Goal: Check status: Check status

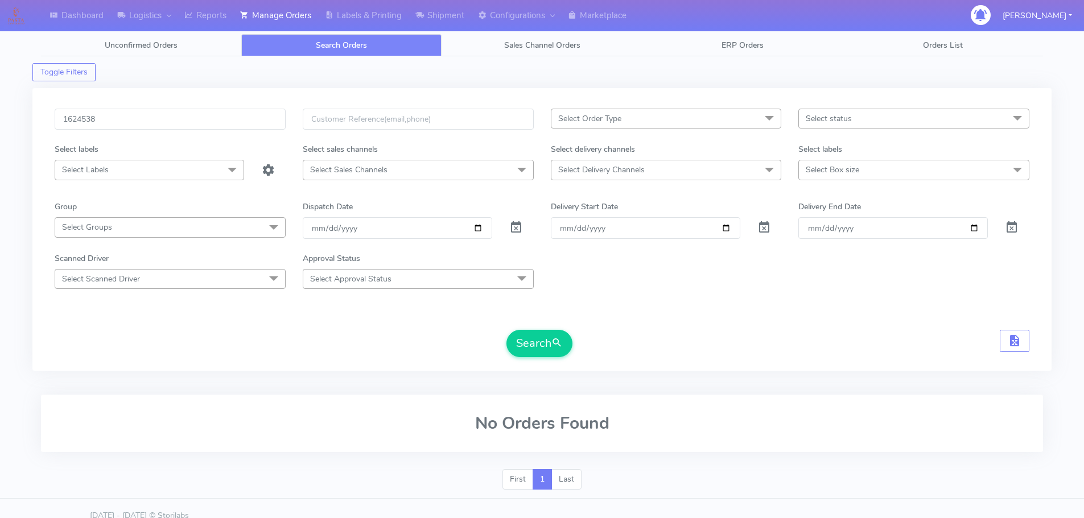
type input "1624538"
click at [506, 330] on button "Search" at bounding box center [539, 343] width 66 height 27
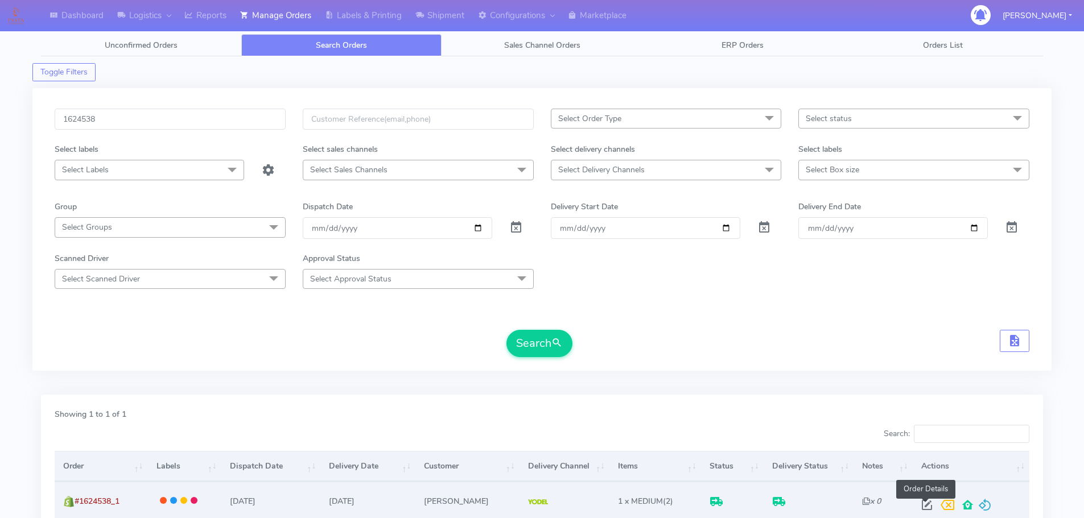
click at [928, 504] on span at bounding box center [927, 507] width 20 height 11
select select "5"
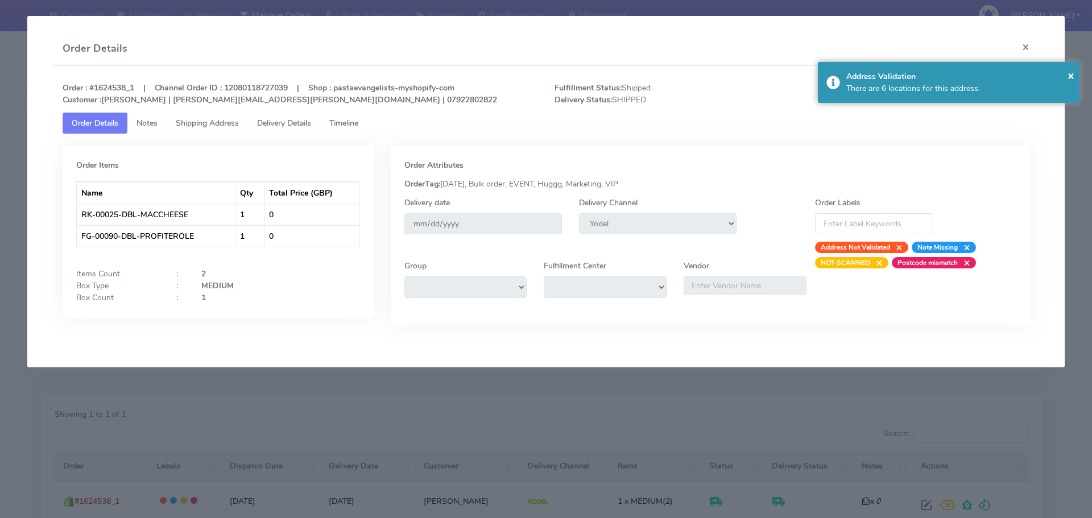
click at [308, 129] on link "Delivery Details" at bounding box center [284, 123] width 72 height 21
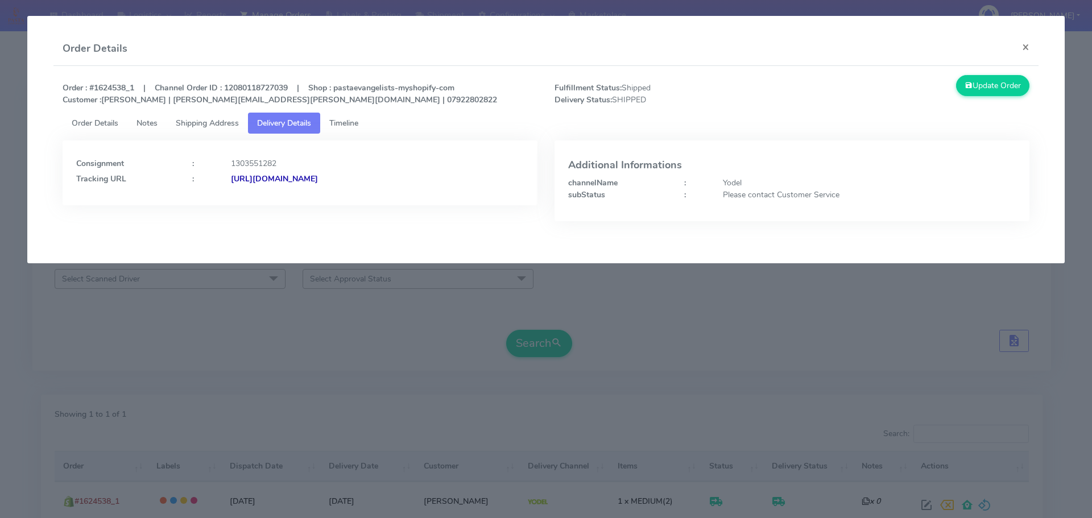
drag, startPoint x: 429, startPoint y: 197, endPoint x: 354, endPoint y: 199, distance: 75.1
click at [354, 199] on div "Consignment : 1303551282 Tracking URL : [URL][DOMAIN_NAME]" at bounding box center [300, 173] width 475 height 65
copy strong "JJD0002249960899142"
click at [180, 314] on modal-container "Order Details × Order : #1624538_1 | Channel Order ID : 12080118727039 | Shop :…" at bounding box center [546, 259] width 1092 height 518
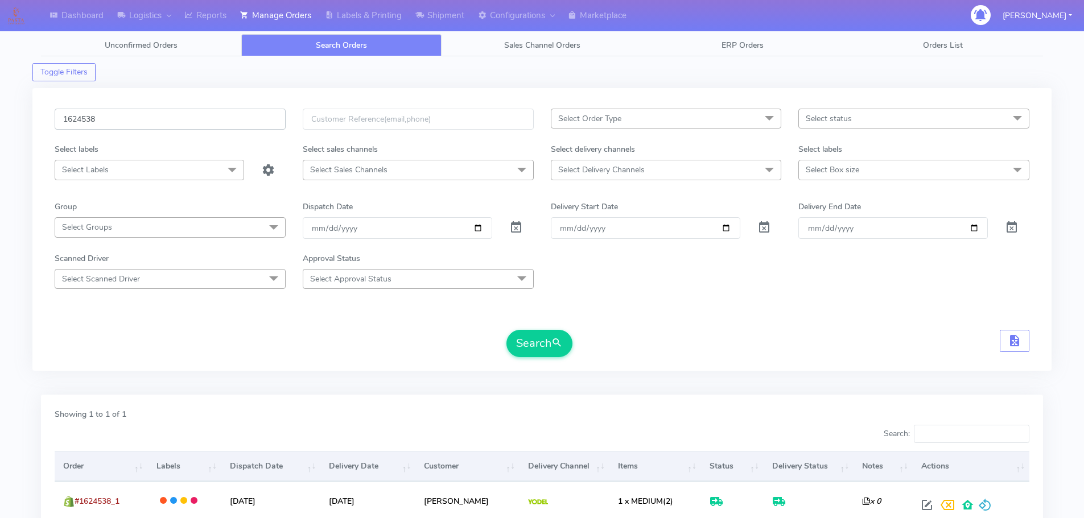
click at [238, 121] on input "1624538" at bounding box center [170, 119] width 231 height 21
paste input "19157"
type input "1619157"
click at [506, 330] on button "Search" at bounding box center [539, 343] width 66 height 27
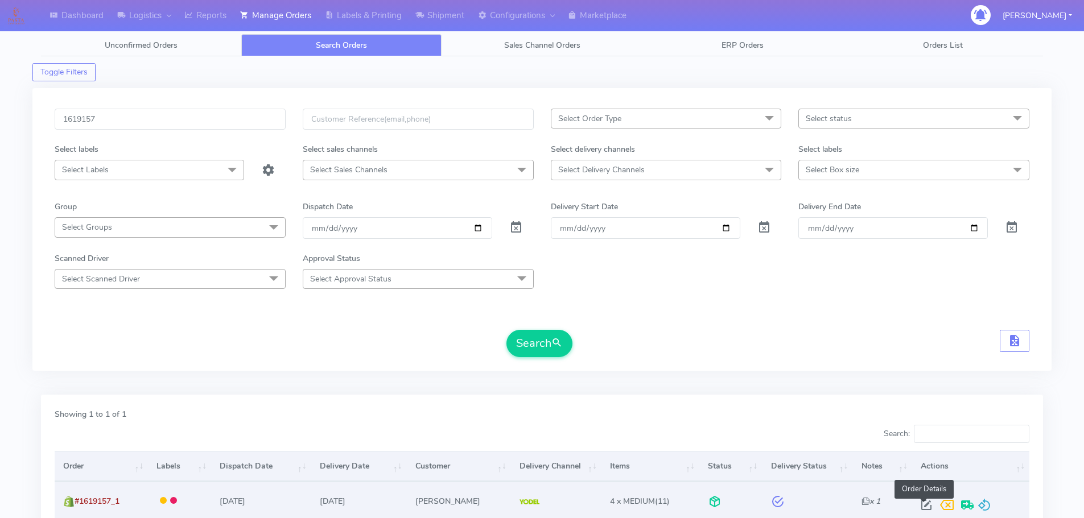
click at [922, 503] on span at bounding box center [926, 507] width 20 height 11
select select "5"
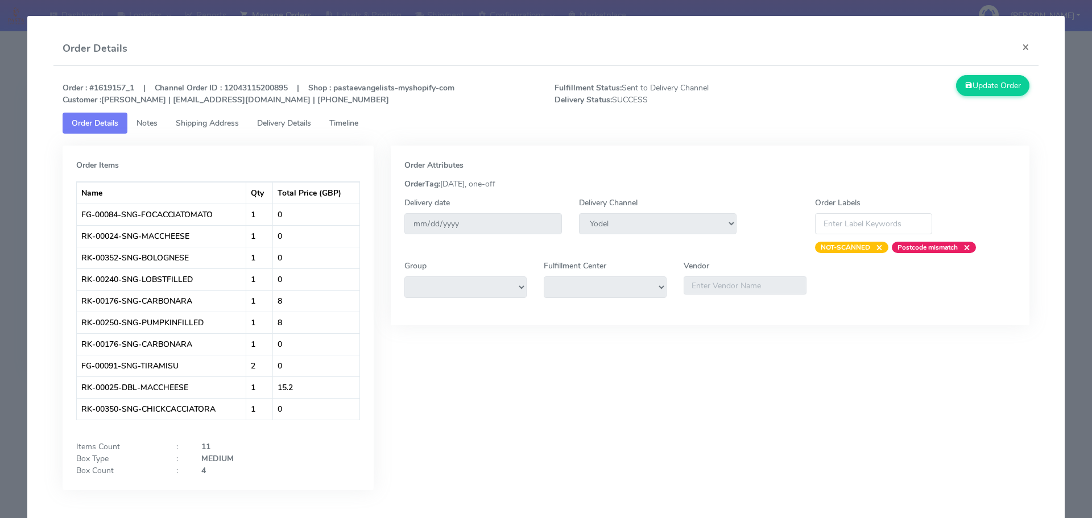
click at [0, 143] on modal-container "Order Details × Order : #1619157_1 | Channel Order ID : 12043115200895 | Shop :…" at bounding box center [546, 259] width 1092 height 518
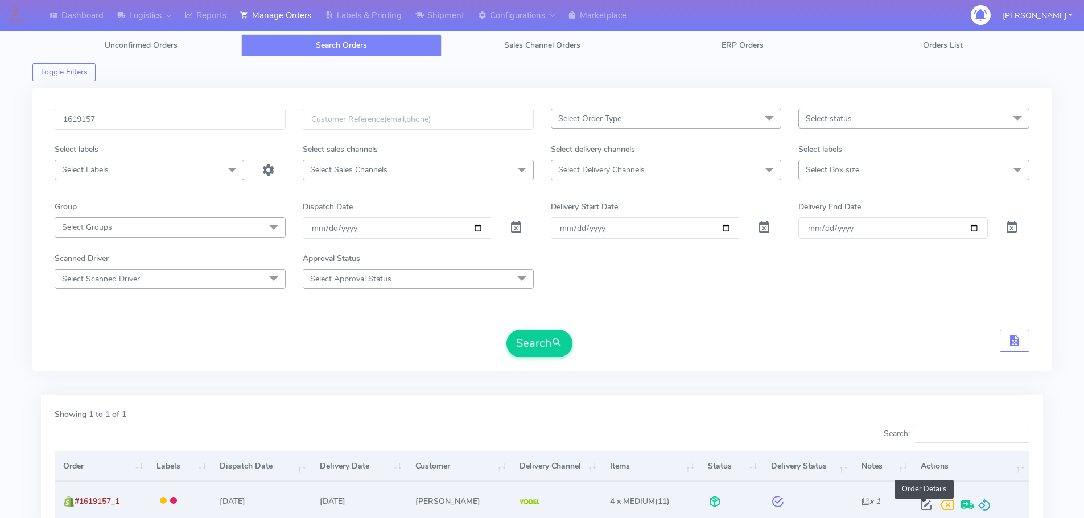
click at [928, 506] on span at bounding box center [926, 507] width 20 height 11
select select "5"
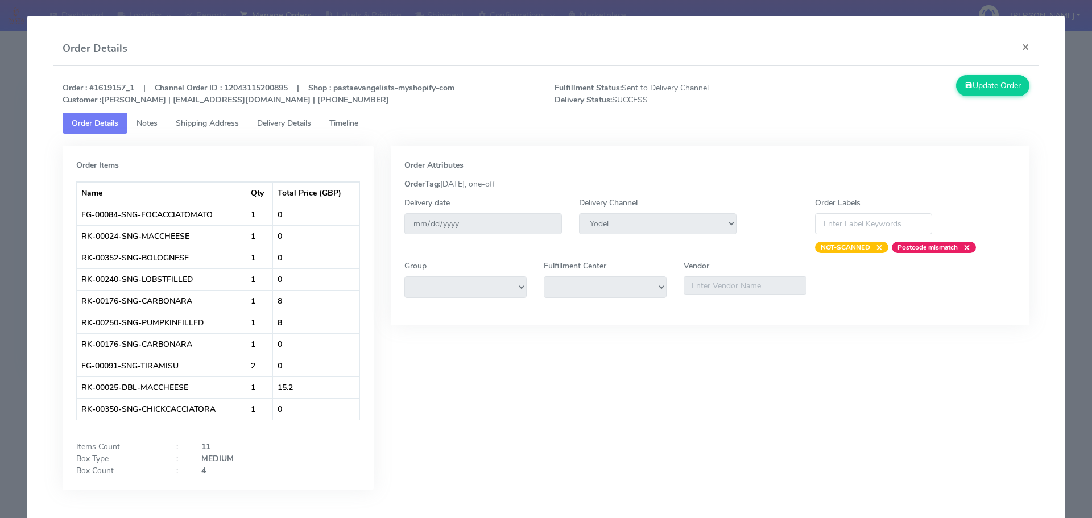
click at [292, 118] on span "Delivery Details" at bounding box center [284, 123] width 54 height 11
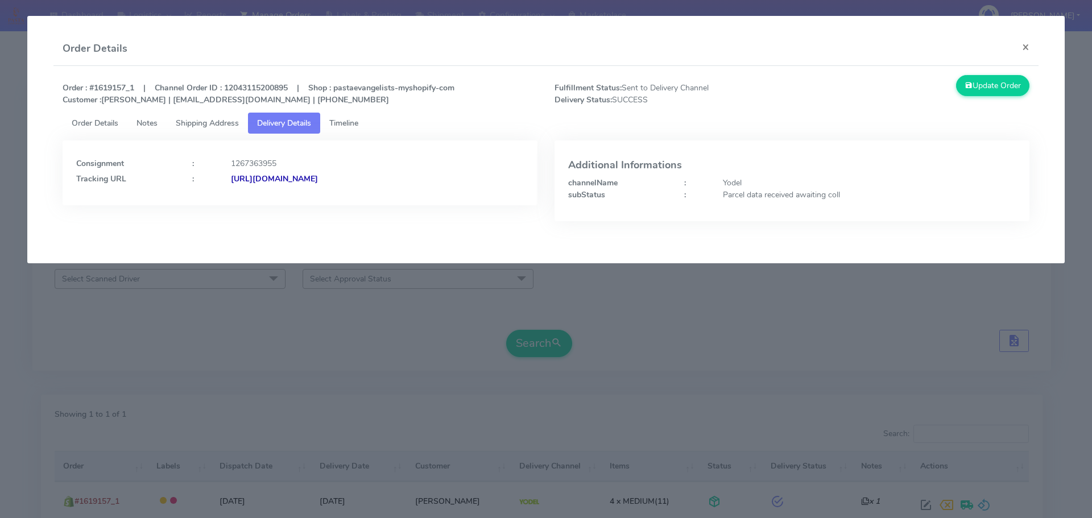
click at [352, 310] on modal-container "Order Details × Order : #1619157_1 | Channel Order ID : 12043115200895 | Shop :…" at bounding box center [546, 259] width 1092 height 518
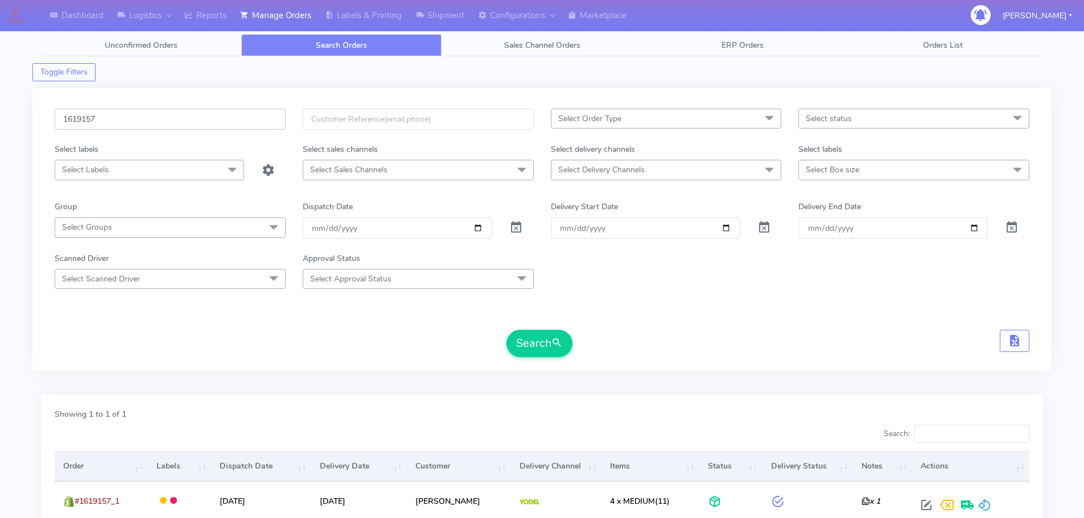
click at [242, 118] on input "1619157" at bounding box center [170, 119] width 231 height 21
paste input "23798"
type input "1623798"
click at [506, 330] on button "Search" at bounding box center [539, 343] width 66 height 27
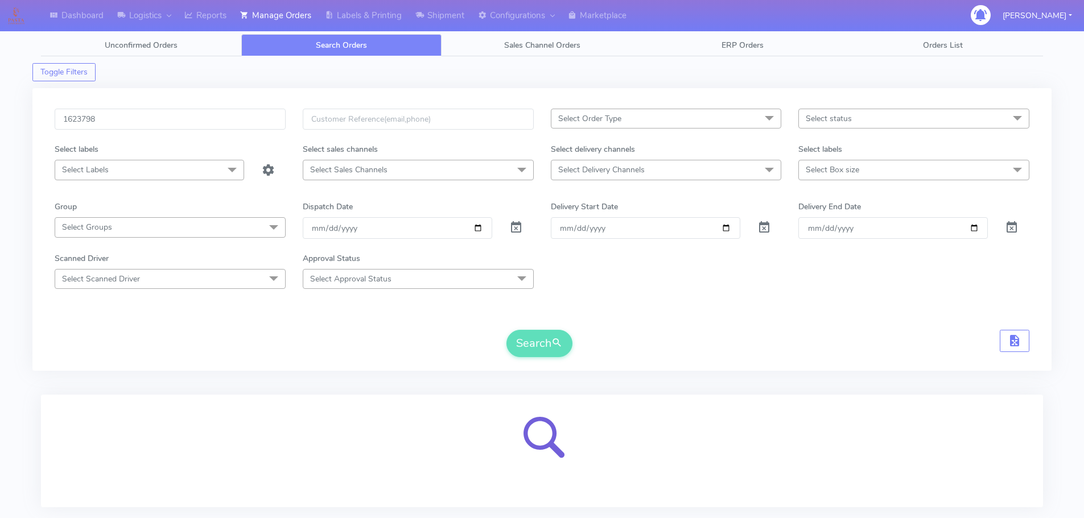
click at [849, 313] on form "1623798 Select Order Type Select All MEALS ATAVI One Off Pasta Club Gift Kit Ev…" at bounding box center [542, 233] width 975 height 249
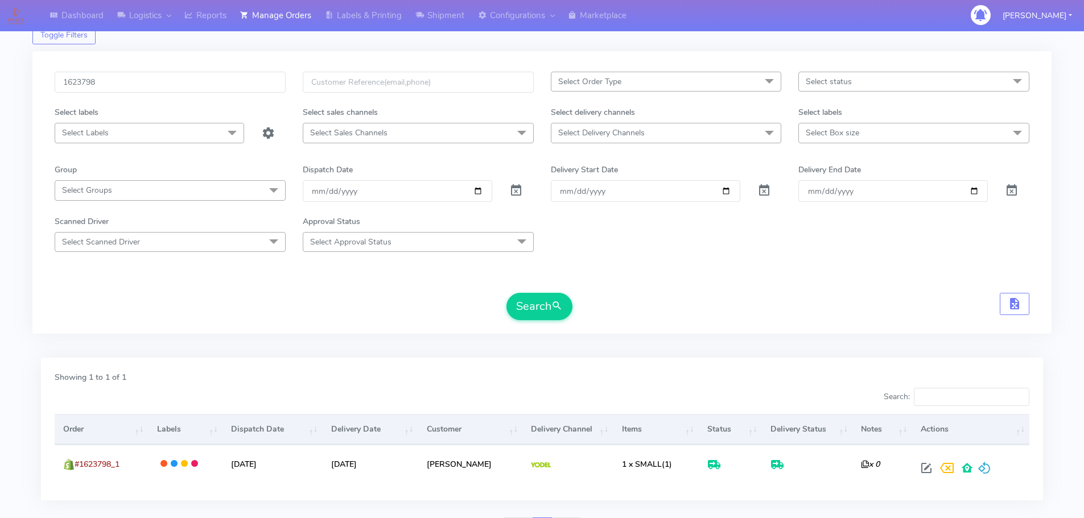
scroll to position [100, 0]
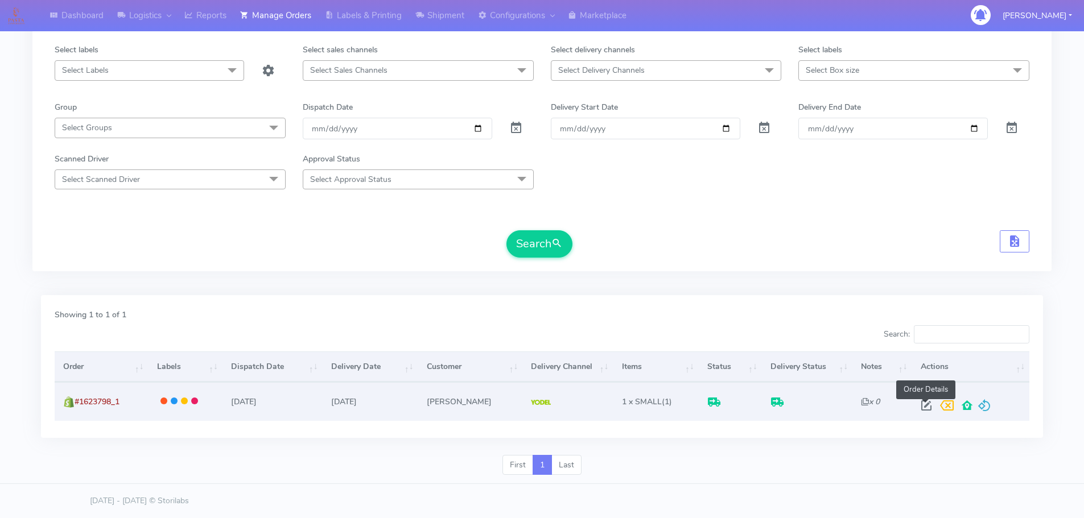
click at [927, 408] on span at bounding box center [926, 408] width 20 height 11
select select "5"
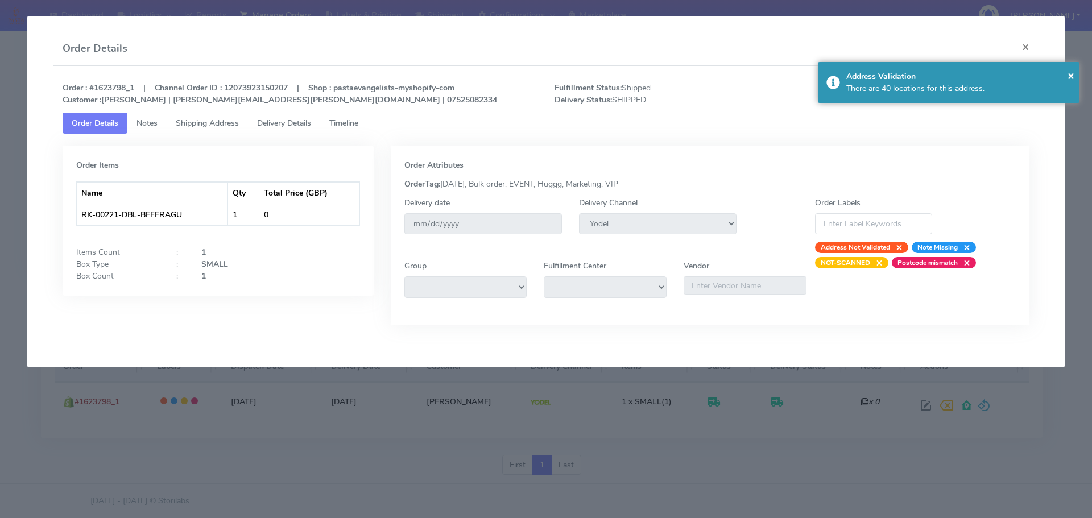
click at [301, 126] on span "Delivery Details" at bounding box center [284, 123] width 54 height 11
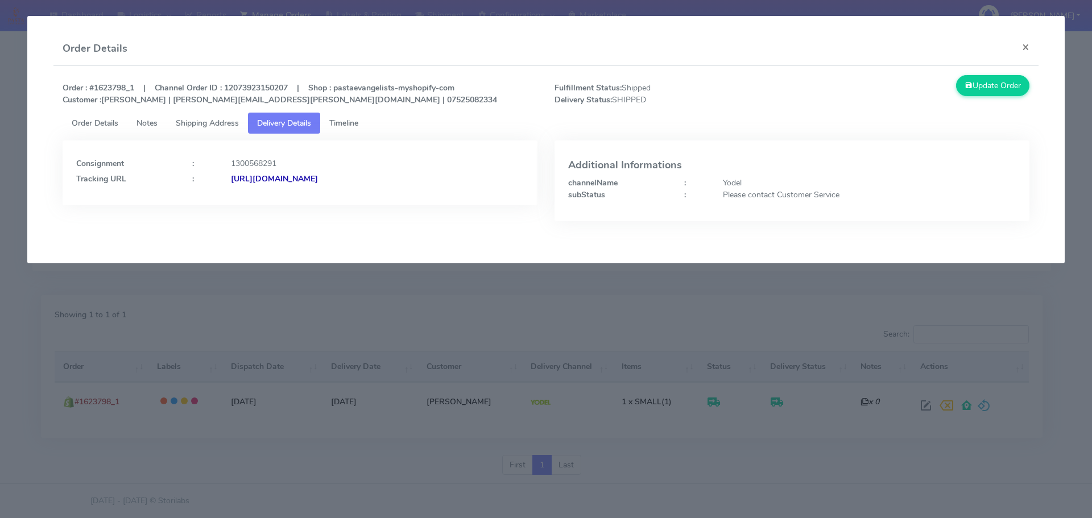
drag, startPoint x: 483, startPoint y: 184, endPoint x: 354, endPoint y: 197, distance: 129.2
click at [354, 197] on div "Consignment : 1300568291 Tracking URL : [URL][DOMAIN_NAME]" at bounding box center [300, 173] width 475 height 65
copy strong "JJD0002249960898577"
drag, startPoint x: 97, startPoint y: 128, endPoint x: 100, endPoint y: 133, distance: 5.9
click at [97, 128] on span "Order Details" at bounding box center [95, 123] width 47 height 11
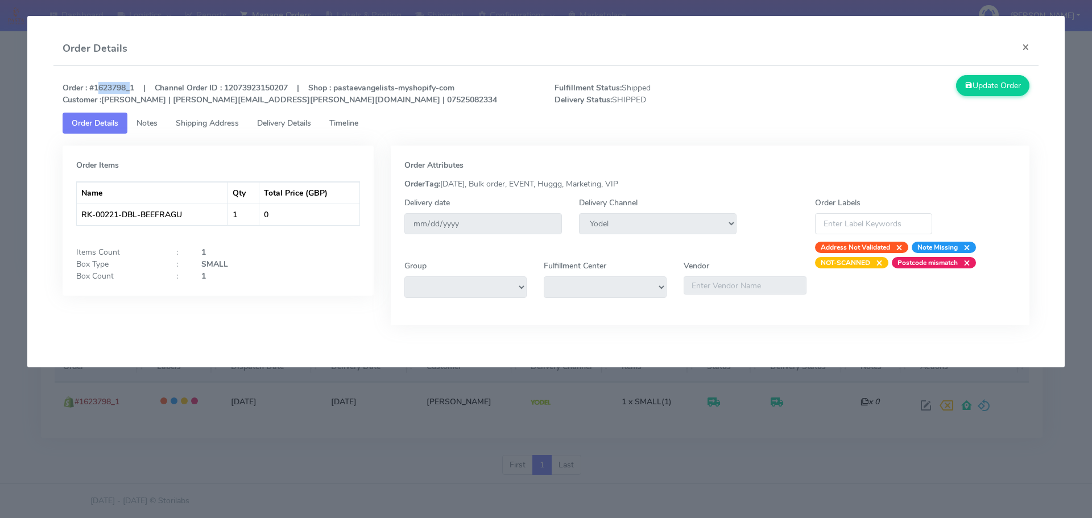
drag, startPoint x: 129, startPoint y: 85, endPoint x: 94, endPoint y: 86, distance: 35.3
click at [94, 86] on strong "Order : #1623798_1 | Channel Order ID : 12073923150207 | Shop : pastaevangelist…" at bounding box center [280, 93] width 435 height 23
copy strong "1623798"
drag, startPoint x: 65, startPoint y: 332, endPoint x: 149, endPoint y: 388, distance: 100.5
click at [66, 333] on div "Order Items Name Qty Total Price (GBP) RK-00221-DBL-BEEFRAGU 1 0 Items Count : …" at bounding box center [218, 244] width 328 height 197
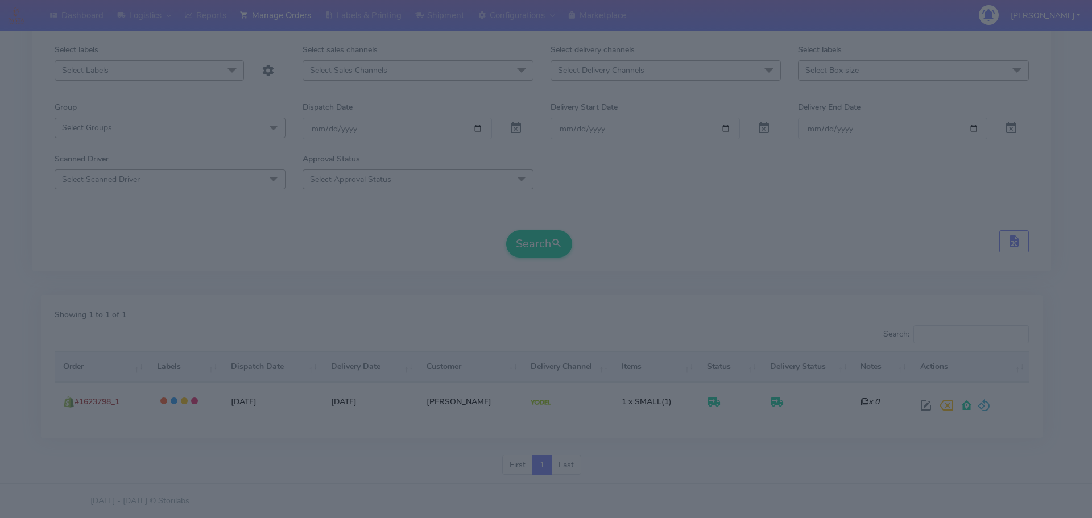
click at [287, 416] on modal-container "Order Details × Order : #1623798_1 | Channel Order ID : 12073923150207 | Shop :…" at bounding box center [546, 259] width 1092 height 518
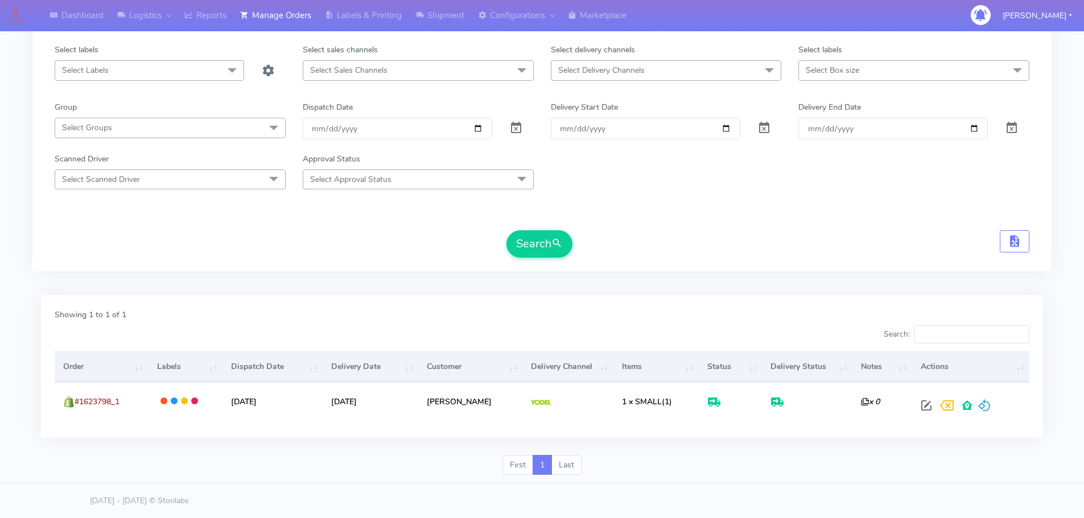
scroll to position [0, 0]
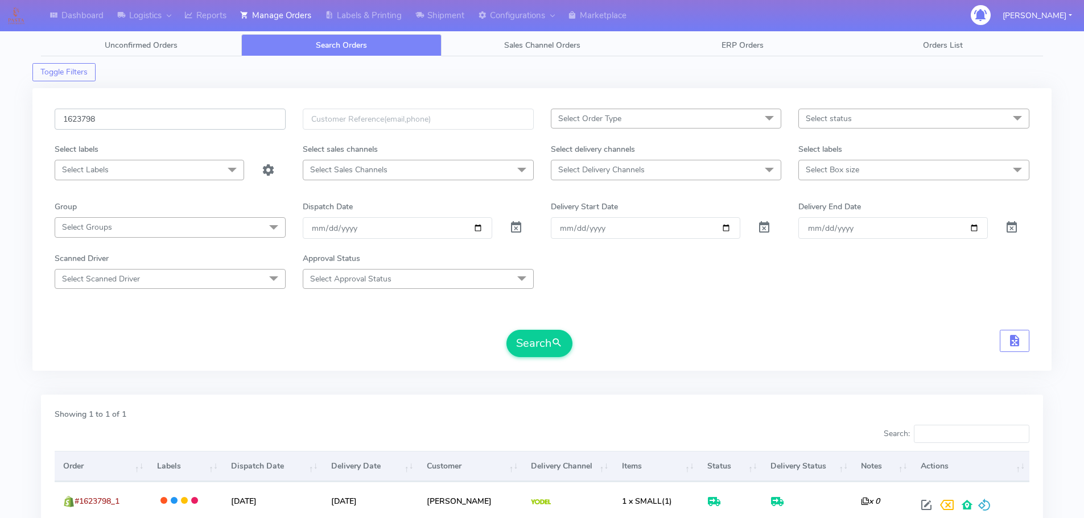
click at [242, 118] on input "1623798" at bounding box center [170, 119] width 231 height 21
paste input "19531"
click at [506, 330] on button "Search" at bounding box center [539, 343] width 66 height 27
click at [230, 121] on input "1619531" at bounding box center [170, 119] width 231 height 21
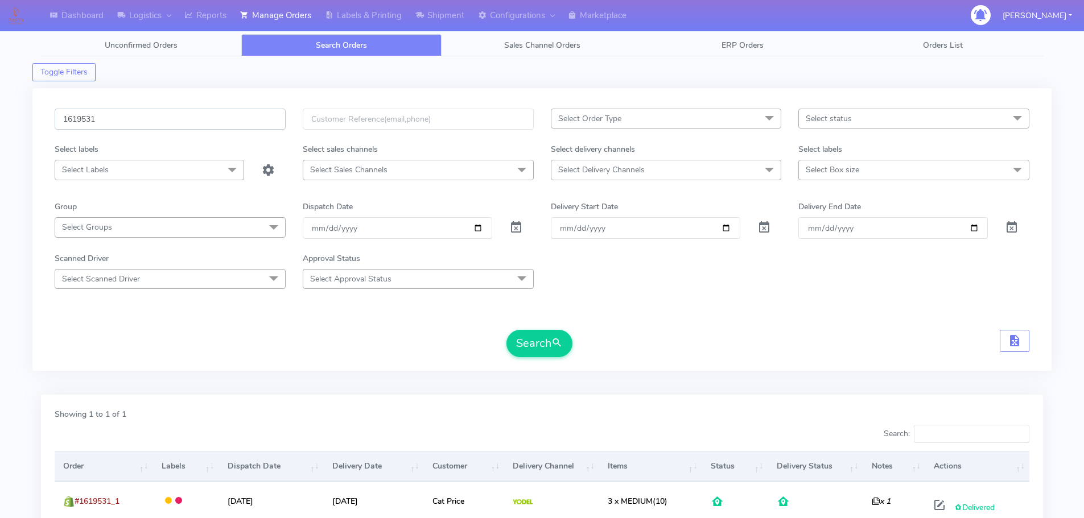
click at [230, 121] on input "1619531" at bounding box center [170, 119] width 231 height 21
paste input "25318"
type input "1625318"
click at [506, 330] on button "Search" at bounding box center [539, 343] width 66 height 27
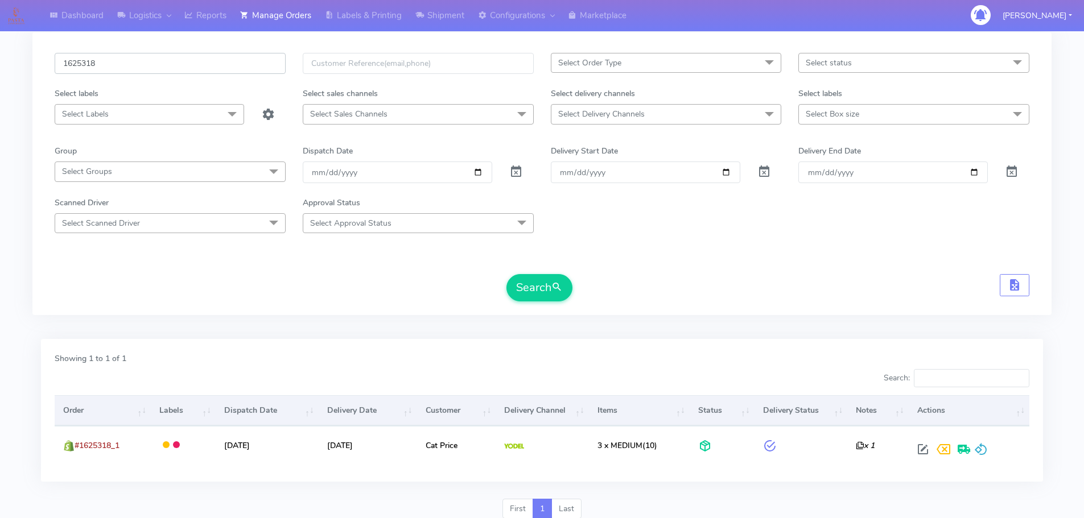
scroll to position [100, 0]
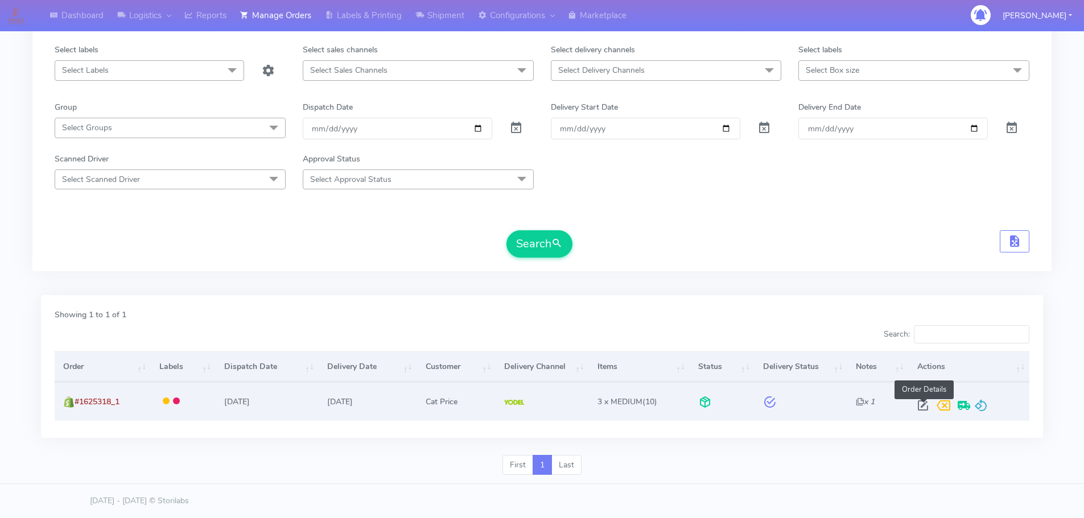
click at [920, 405] on span at bounding box center [923, 408] width 20 height 11
select select "5"
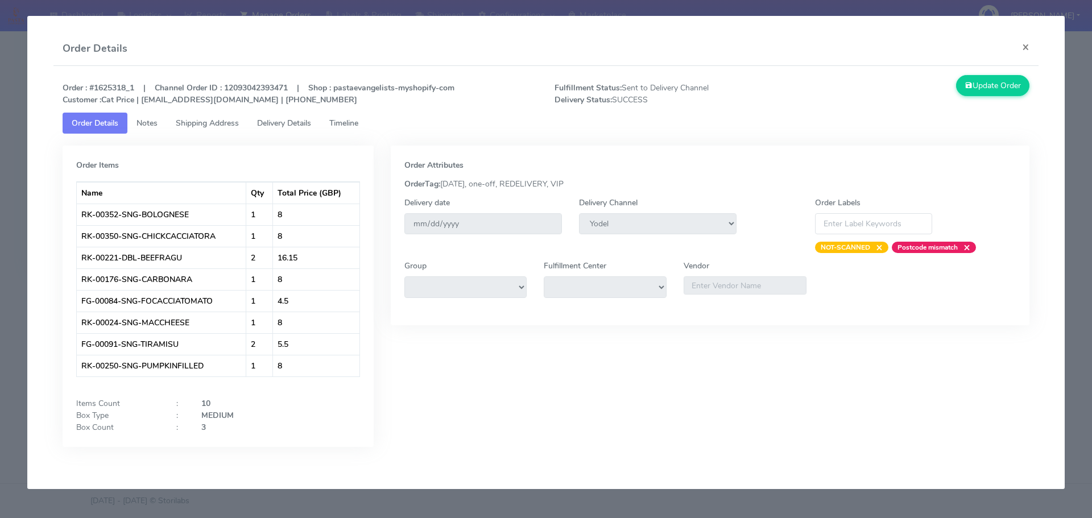
click at [311, 122] on span "Delivery Details" at bounding box center [284, 123] width 54 height 11
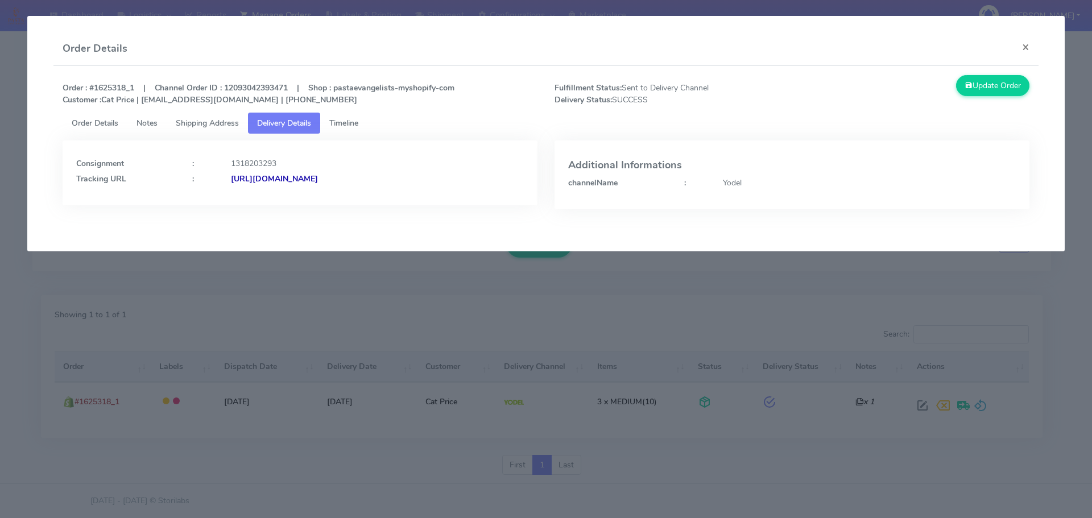
click at [226, 269] on modal-container "Order Details × Order : #1625318_1 | Channel Order ID : 12093042393471 | Shop :…" at bounding box center [546, 259] width 1092 height 518
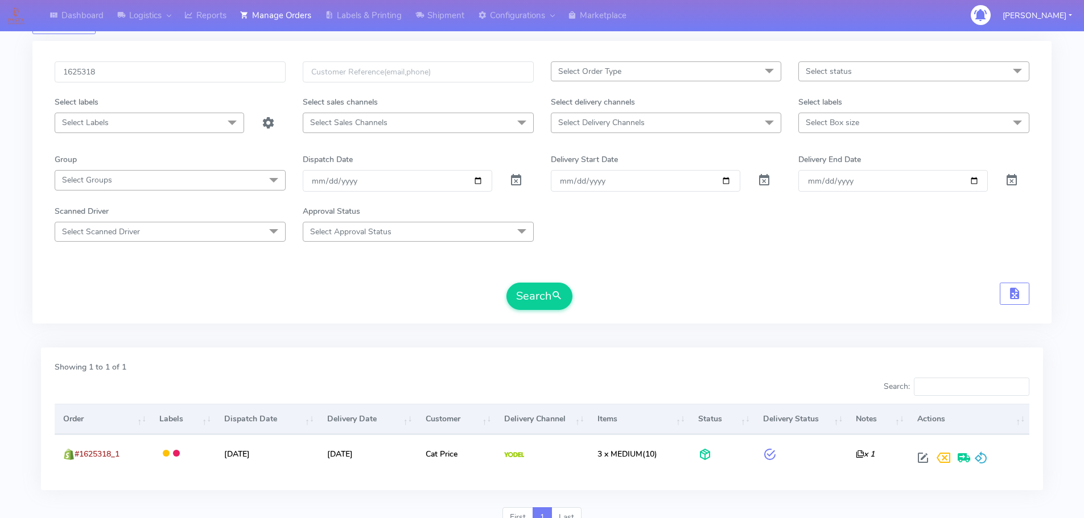
scroll to position [0, 0]
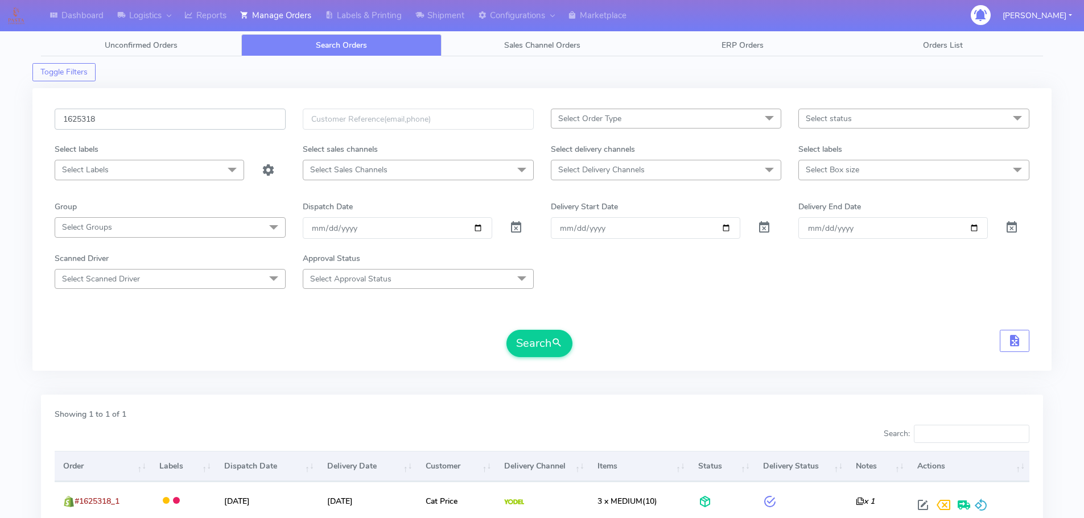
click at [238, 110] on input "1625318" at bounding box center [170, 119] width 231 height 21
paste input "4619A"
type input "1624619A"
click at [506, 330] on button "Search" at bounding box center [539, 343] width 66 height 27
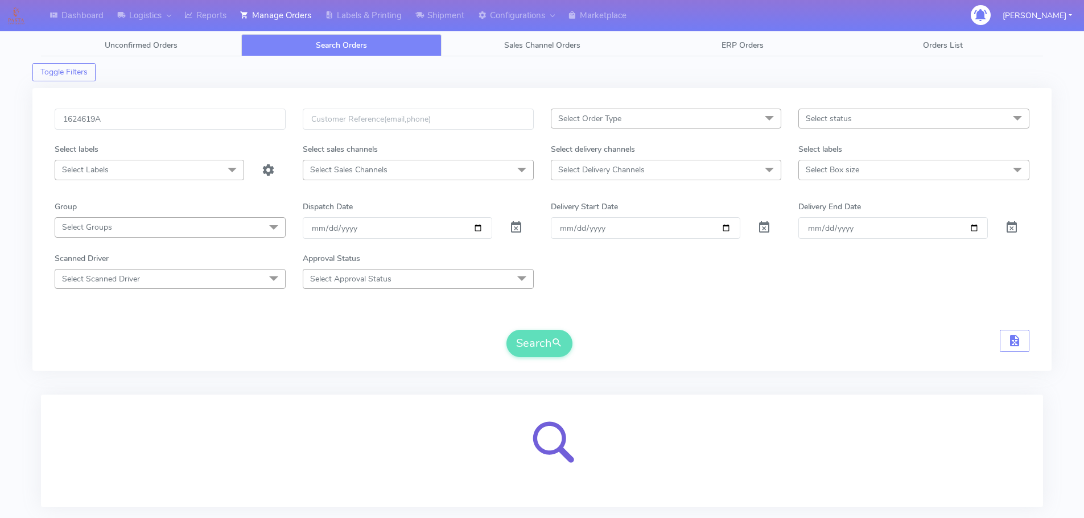
drag, startPoint x: 171, startPoint y: 326, endPoint x: 178, endPoint y: 323, distance: 7.9
click at [171, 325] on form "1624619A Select Order Type Select All MEALS ATAVI One Off Pasta Club Gift Kit E…" at bounding box center [542, 233] width 975 height 249
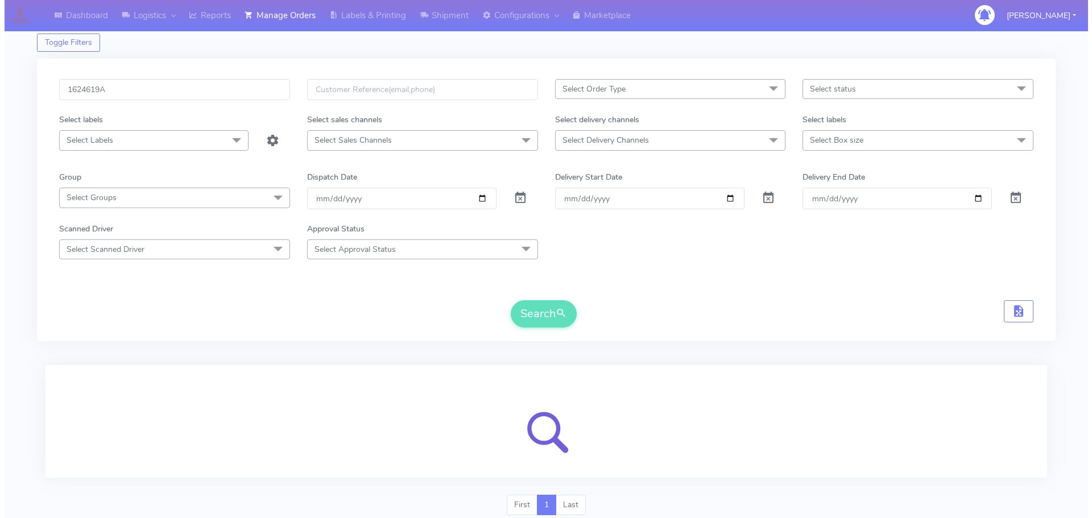
scroll to position [70, 0]
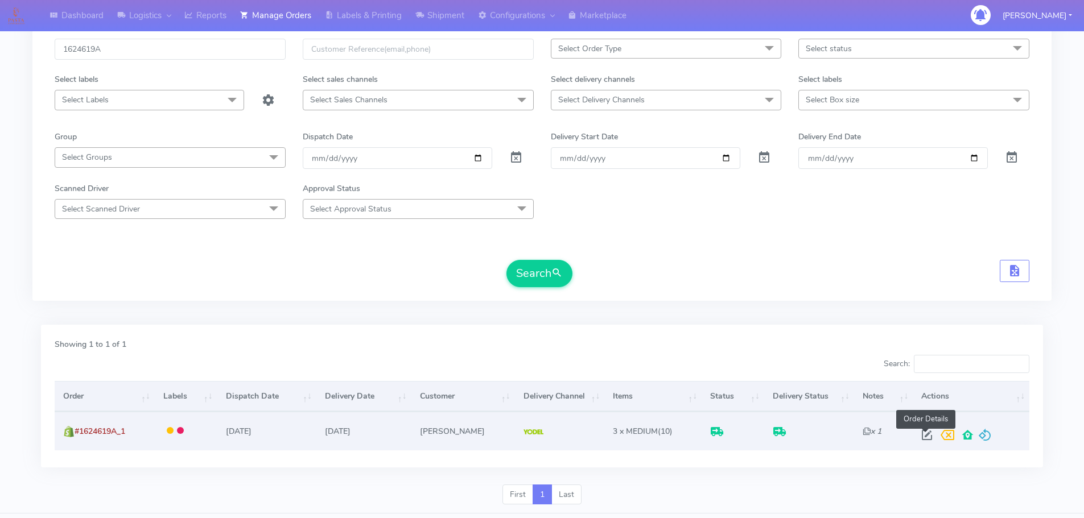
click at [923, 435] on span at bounding box center [927, 437] width 20 height 11
select select "5"
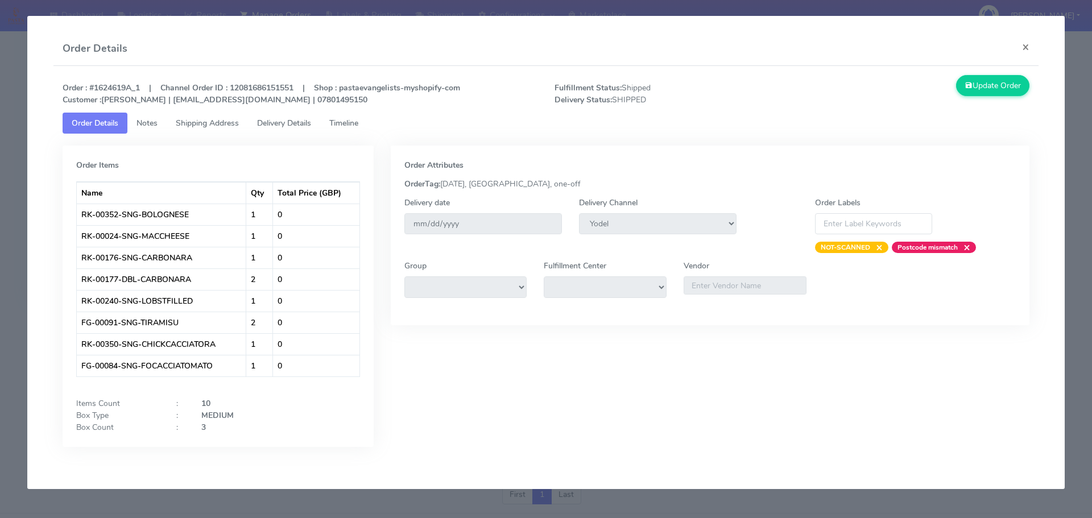
click at [297, 117] on link "Delivery Details" at bounding box center [284, 123] width 72 height 21
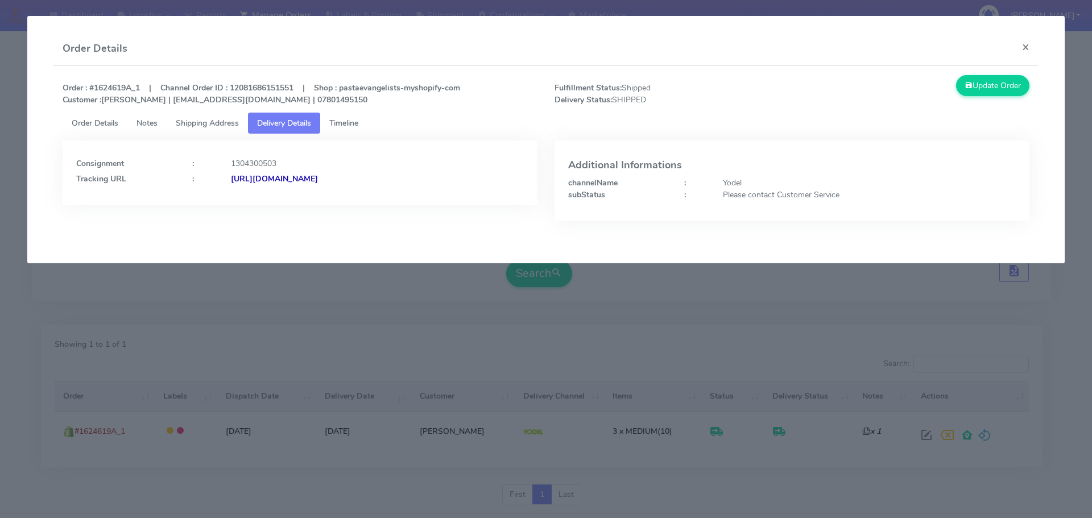
drag, startPoint x: 402, startPoint y: 188, endPoint x: 353, endPoint y: 189, distance: 48.4
click at [353, 189] on div "Consignment : 1304300503 Tracking URL : [URL][DOMAIN_NAME]" at bounding box center [300, 173] width 475 height 65
copy strong "JJD0002249960899434"
click at [244, 366] on modal-container "Order Details × Order : #1624619A_1 | Channel Order ID : 12081686151551 | Shop …" at bounding box center [546, 259] width 1092 height 518
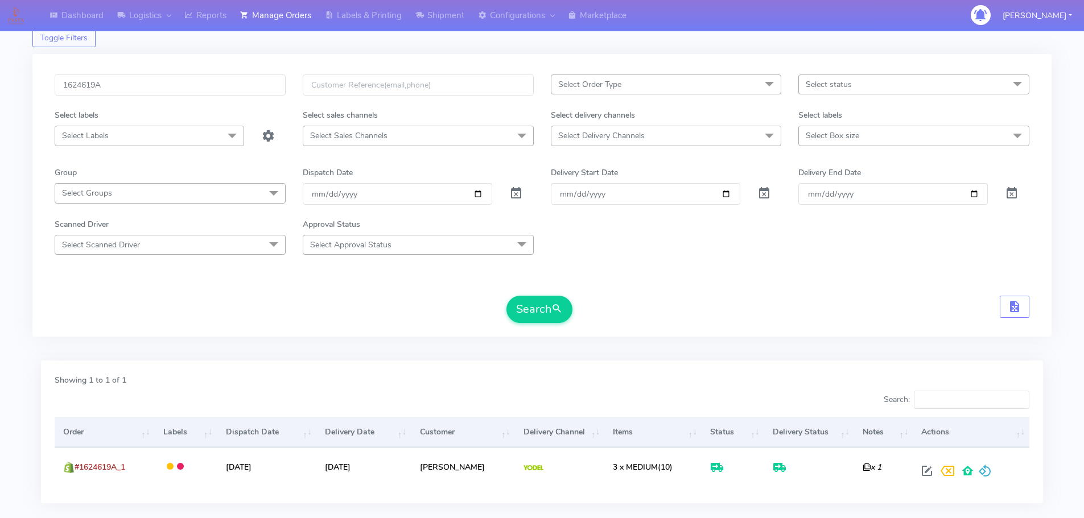
scroll to position [0, 0]
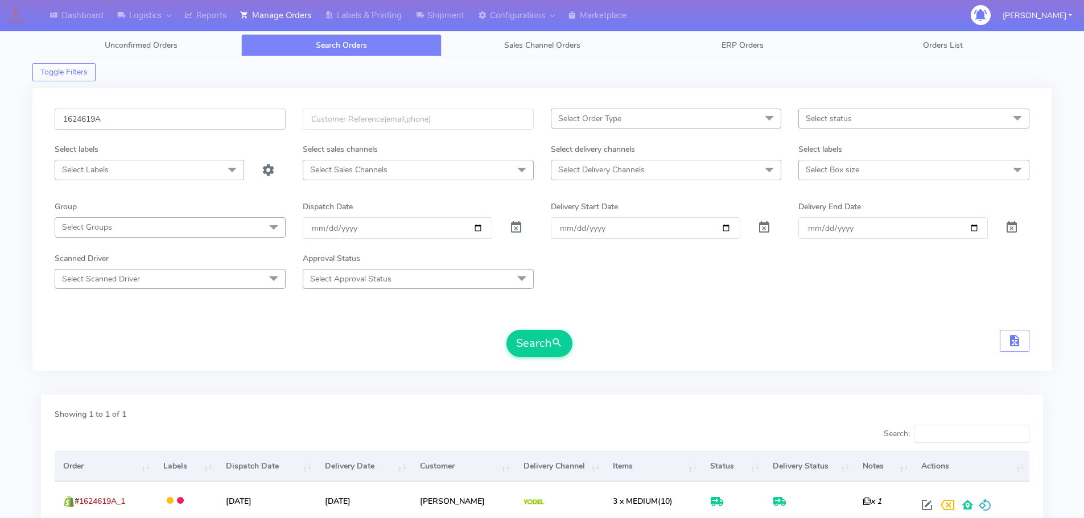
click at [235, 117] on input "1624619A" at bounding box center [170, 119] width 231 height 21
paste input "2155"
type input "1622155"
click at [506, 330] on button "Search" at bounding box center [539, 343] width 66 height 27
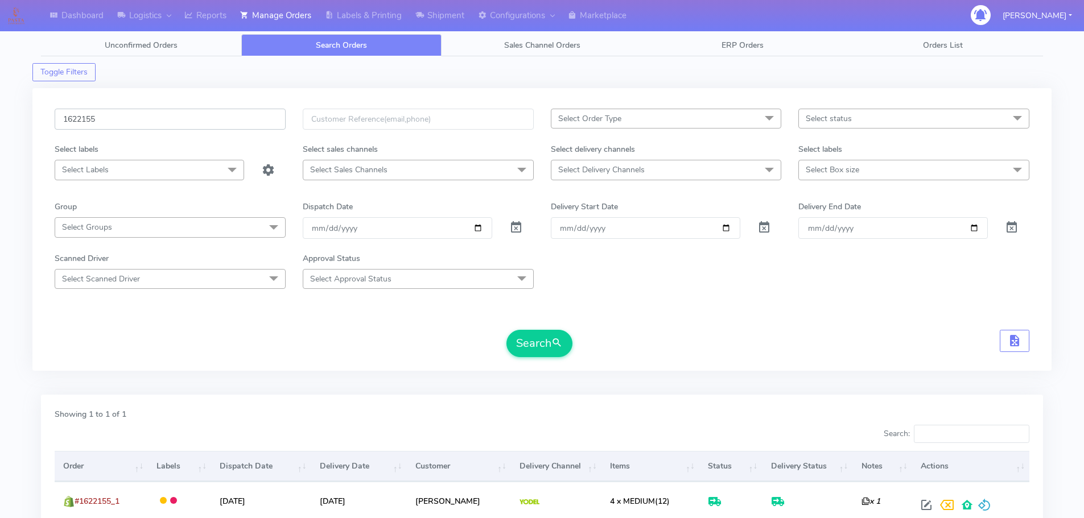
click at [224, 123] on input "1622155" at bounding box center [170, 119] width 231 height 21
click at [506, 330] on button "Search" at bounding box center [539, 343] width 66 height 27
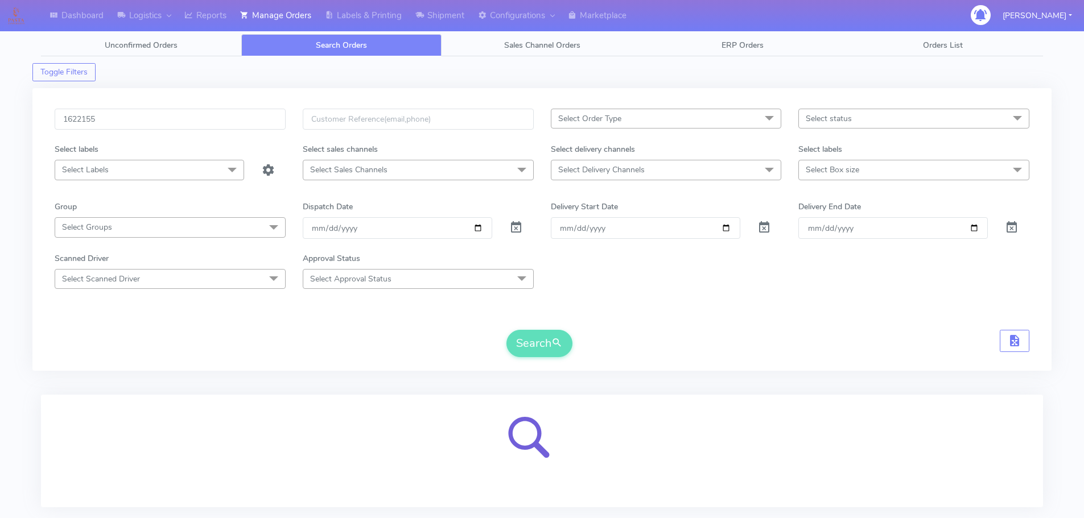
click at [654, 318] on form "1622155 Select Order Type Select All MEALS ATAVI One Off Pasta Club Gift Kit Ev…" at bounding box center [542, 233] width 975 height 249
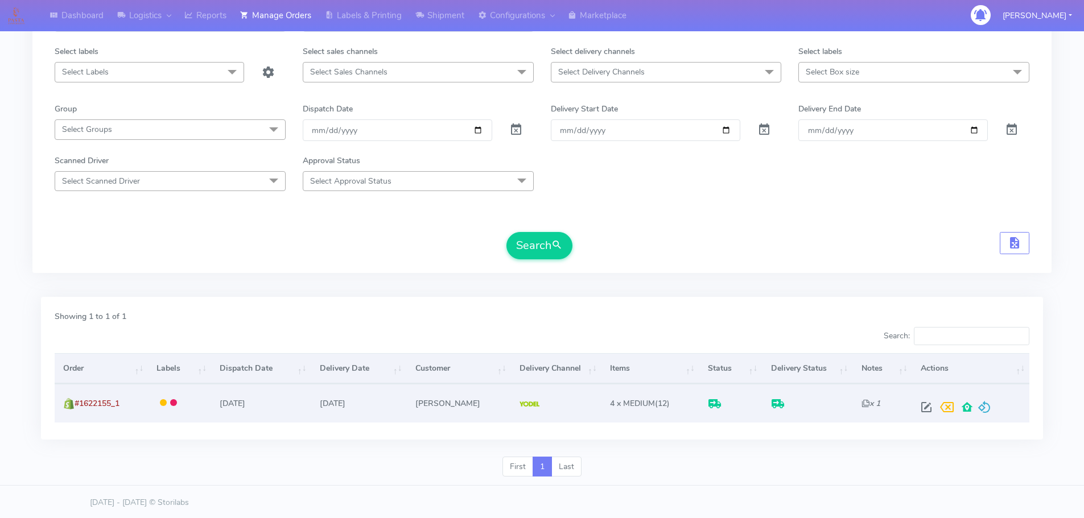
scroll to position [100, 0]
click at [921, 405] on span at bounding box center [926, 408] width 20 height 11
select select "5"
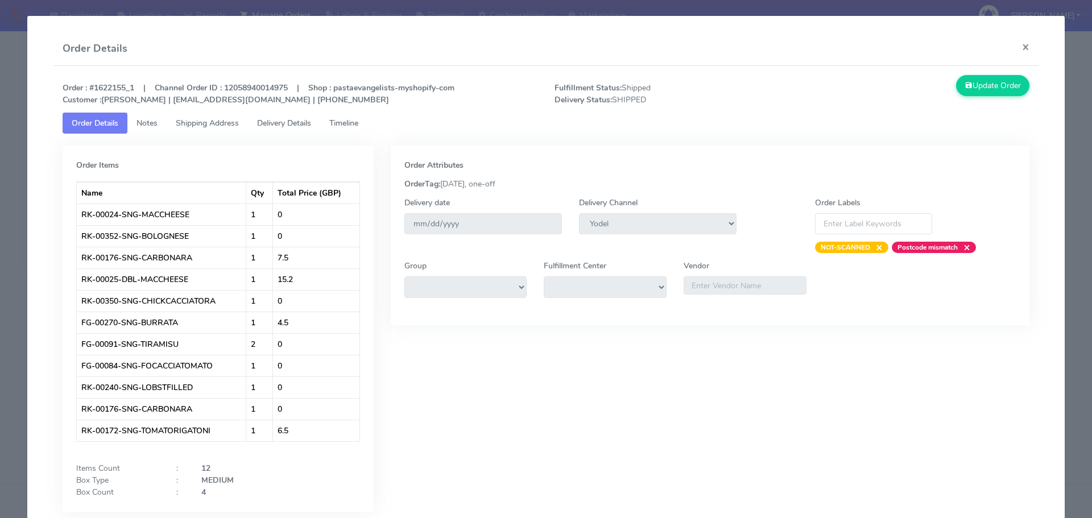
click at [298, 122] on span "Delivery Details" at bounding box center [284, 123] width 54 height 11
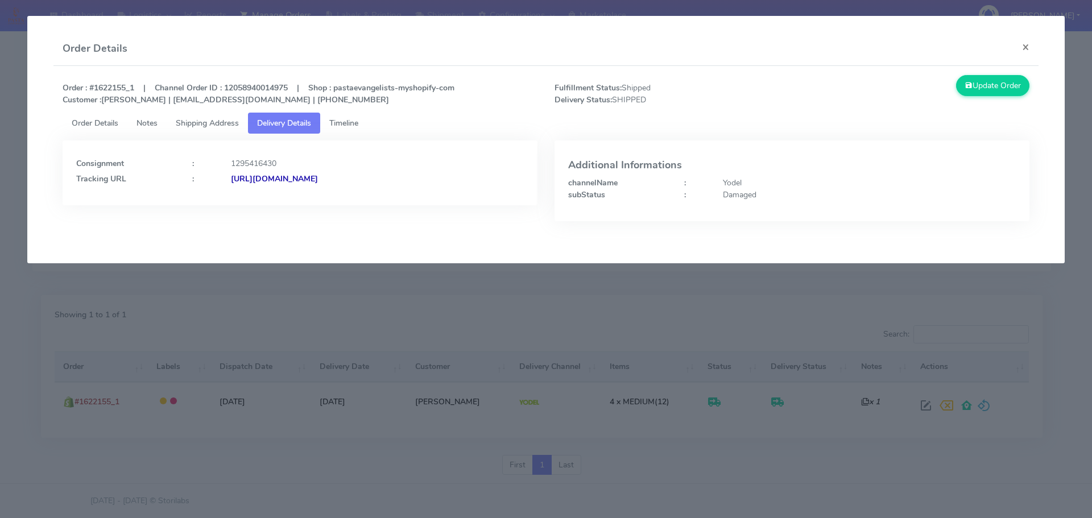
drag, startPoint x: 477, startPoint y: 201, endPoint x: 354, endPoint y: 197, distance: 122.9
click at [354, 197] on div "Consignment : 1295416430 Tracking URL : [URL][DOMAIN_NAME]" at bounding box center [300, 173] width 475 height 65
copy strong "JJD0002249960896682"
drag, startPoint x: 462, startPoint y: 335, endPoint x: 538, endPoint y: 59, distance: 286.8
click at [461, 335] on modal-container "Order Details × Order : #1622155_1 | Channel Order ID : 12058940014975 | Shop :…" at bounding box center [546, 259] width 1092 height 518
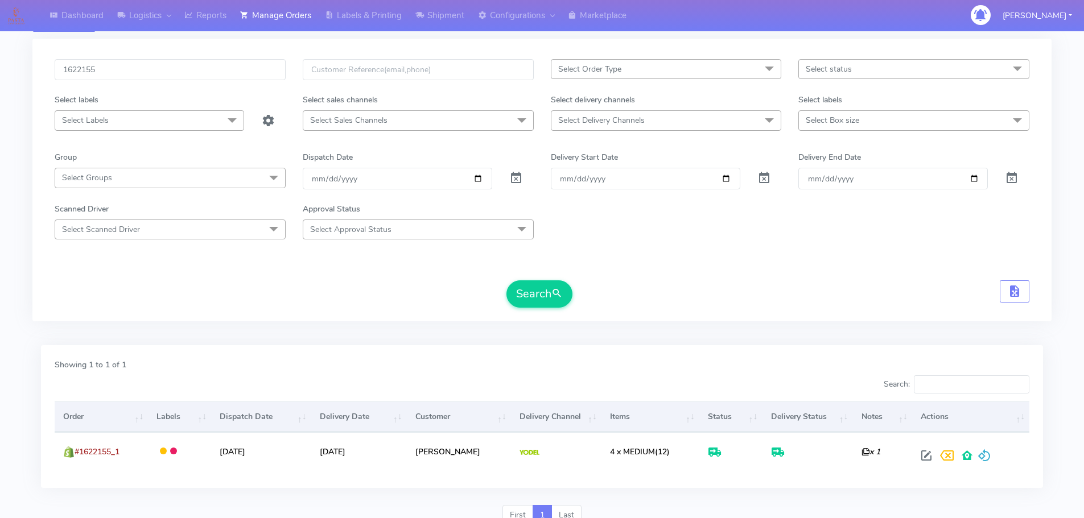
scroll to position [0, 0]
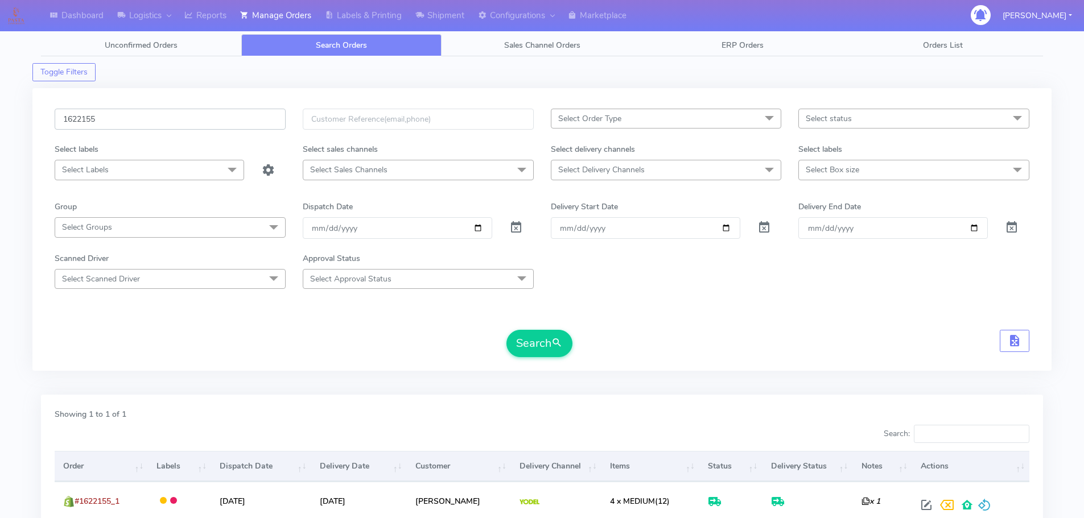
click at [192, 121] on input "1622155" at bounding box center [170, 119] width 231 height 21
paste input "4619A"
type input "1624619A"
click at [506, 330] on button "Search" at bounding box center [539, 343] width 66 height 27
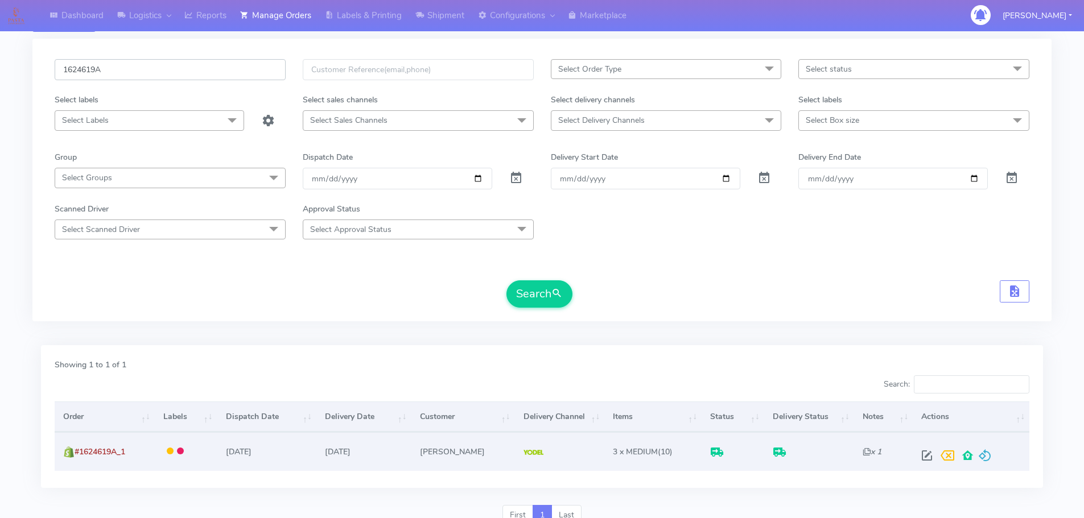
scroll to position [100, 0]
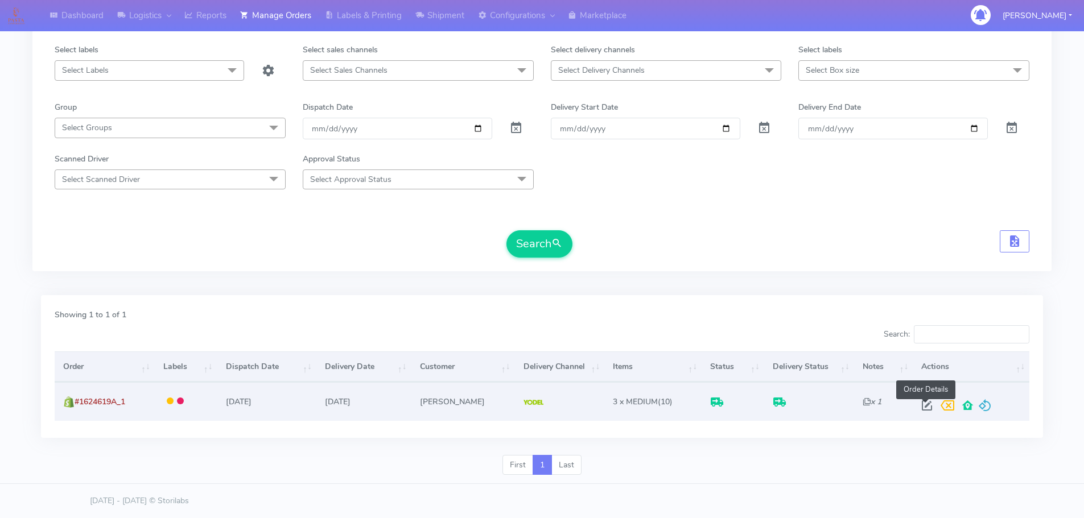
click at [927, 407] on span at bounding box center [927, 408] width 20 height 11
select select "5"
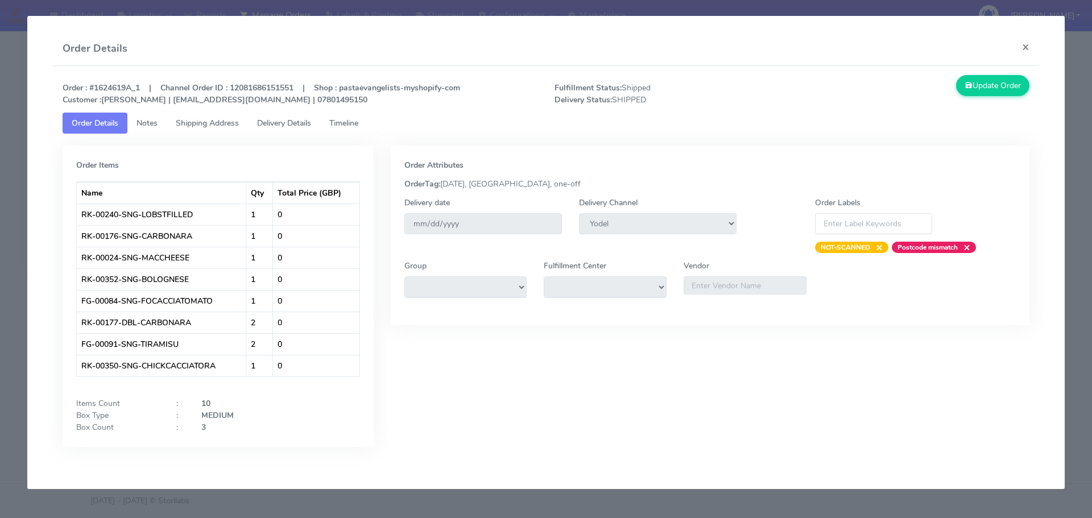
click at [310, 126] on span "Delivery Details" at bounding box center [284, 123] width 54 height 11
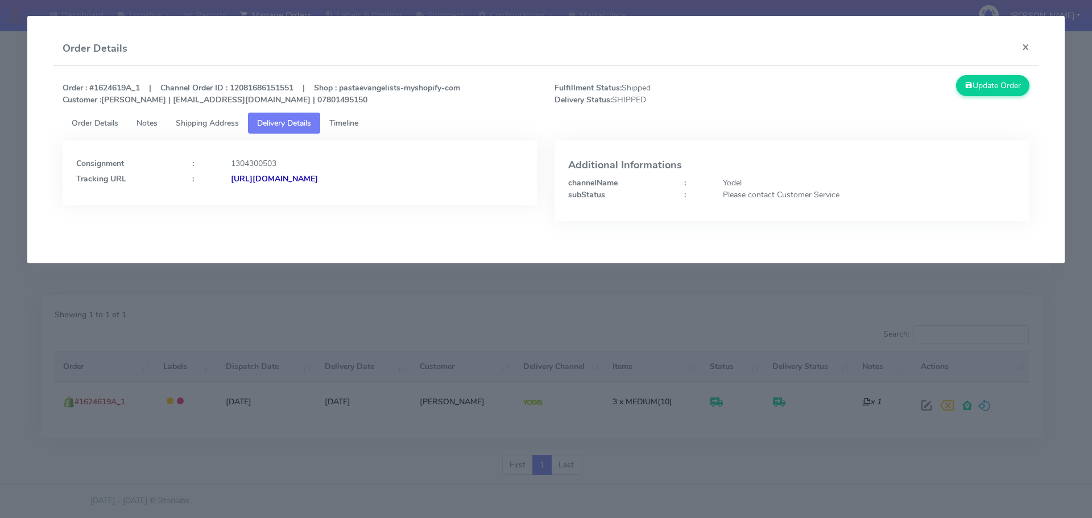
drag, startPoint x: 443, startPoint y: 183, endPoint x: 353, endPoint y: 197, distance: 90.5
click at [353, 197] on div "Consignment : 1304300503 Tracking URL : [URL][DOMAIN_NAME]" at bounding box center [300, 173] width 475 height 65
copy strong "JJD0002249960899434"
click at [110, 120] on span "Order Details" at bounding box center [95, 123] width 47 height 11
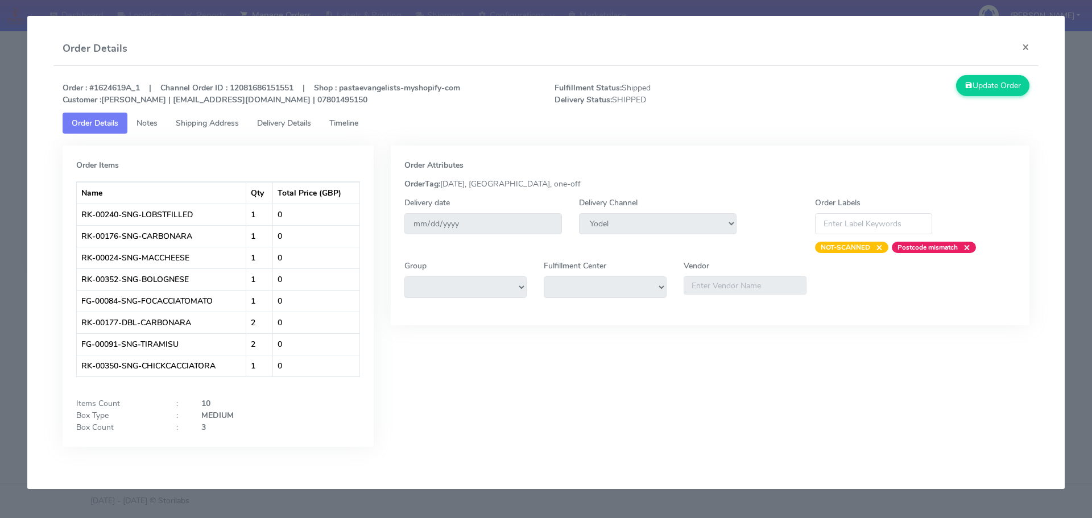
click at [1, 162] on modal-container "Order Details × Order : #1624619A_1 | Channel Order ID : 12081686151551 | Shop …" at bounding box center [546, 259] width 1092 height 518
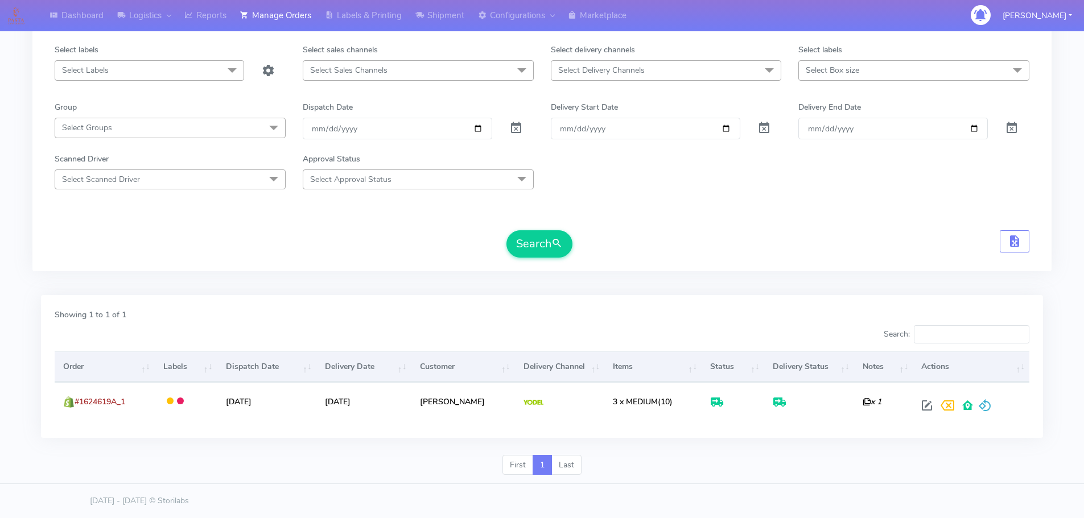
scroll to position [0, 0]
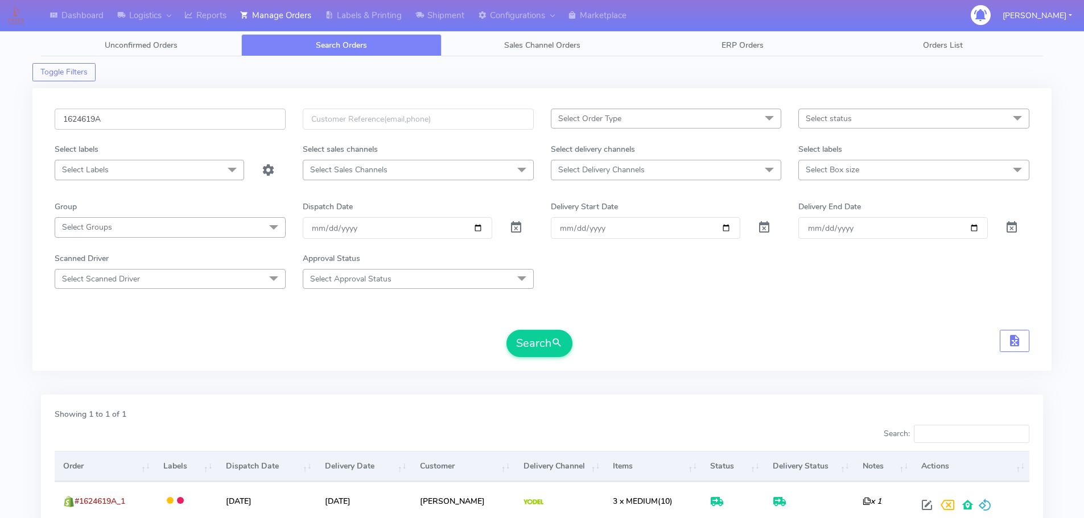
click at [244, 124] on input "1624619A" at bounding box center [170, 119] width 231 height 21
paste input "19324"
type input "1619324"
click at [506, 330] on button "Search" at bounding box center [539, 343] width 66 height 27
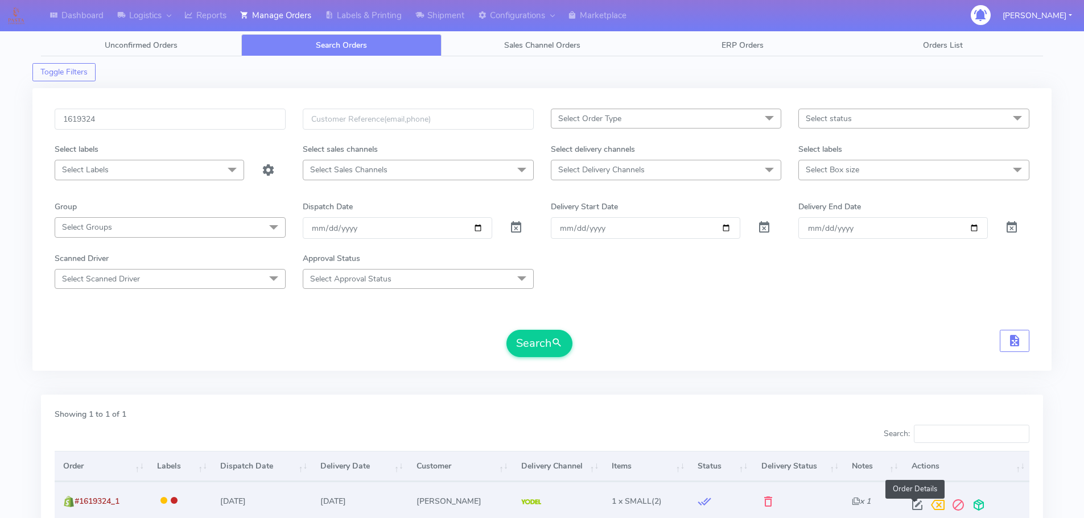
click at [914, 503] on span at bounding box center [917, 507] width 20 height 11
select select "5"
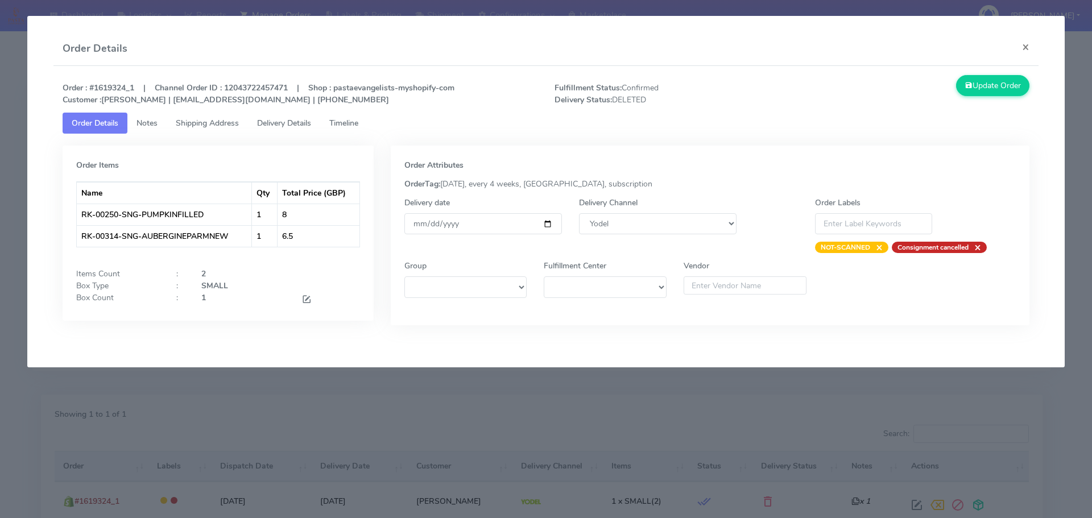
click at [341, 123] on span "Timeline" at bounding box center [343, 123] width 29 height 11
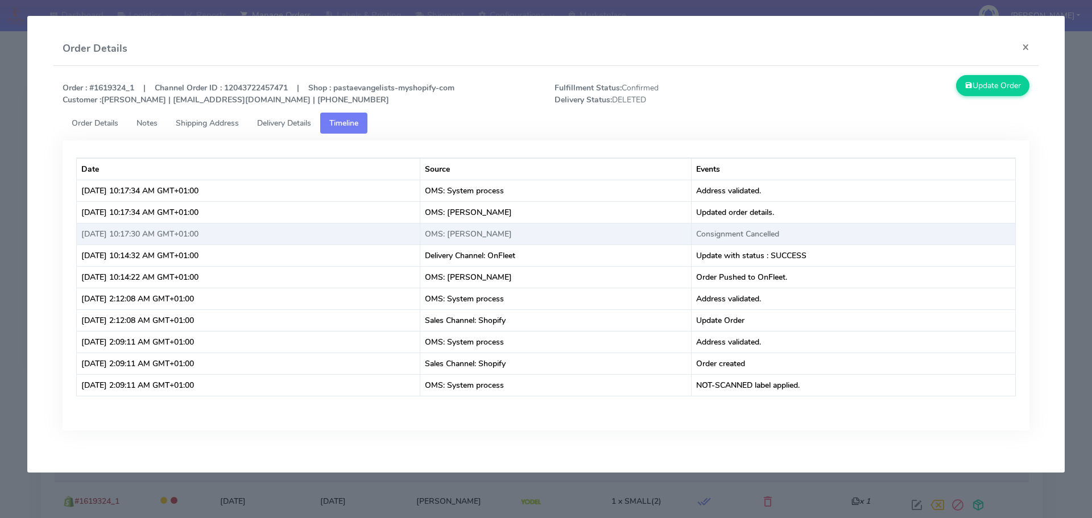
click at [787, 237] on td "Consignment Cancelled" at bounding box center [854, 234] width 324 height 22
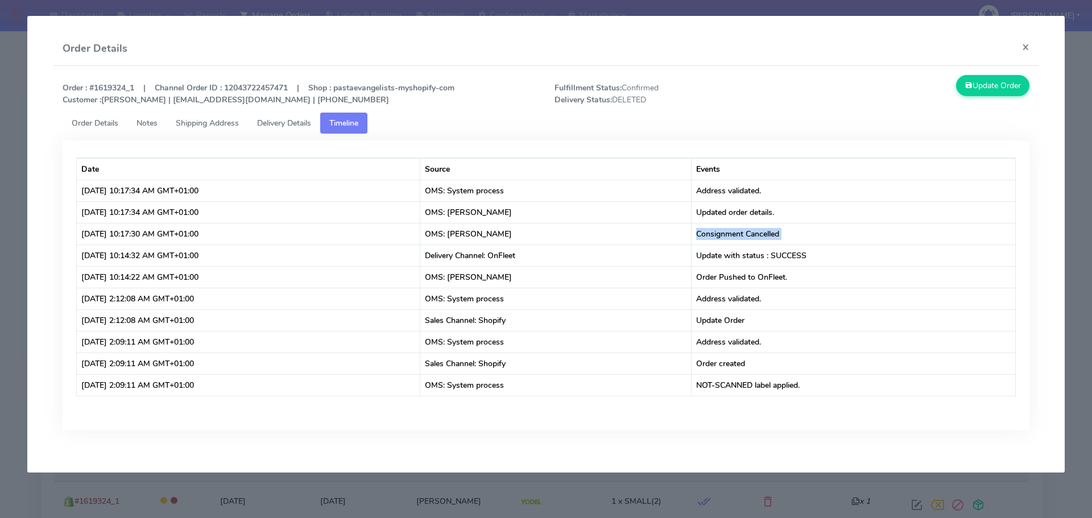
copy td "Consignment Cancelled"
click at [0, 156] on modal-container "Order Details × Order : #1619324_1 | Channel Order ID : 12043722457471 | Shop :…" at bounding box center [546, 259] width 1092 height 518
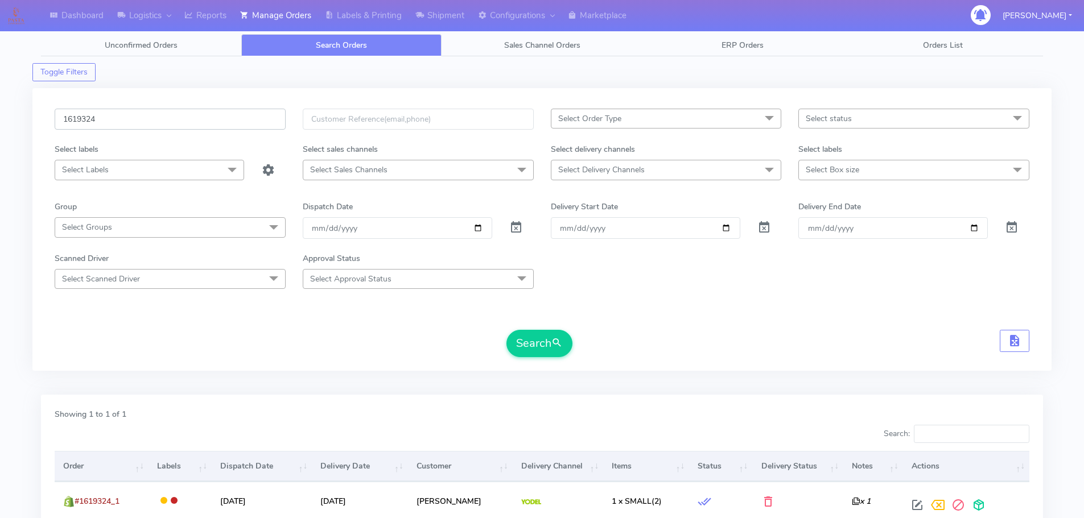
click at [259, 124] on input "1619324" at bounding box center [170, 119] width 231 height 21
click at [258, 124] on input "1619324" at bounding box center [170, 119] width 231 height 21
paste input "2413"
type input "1624134"
click at [506, 330] on button "Search" at bounding box center [539, 343] width 66 height 27
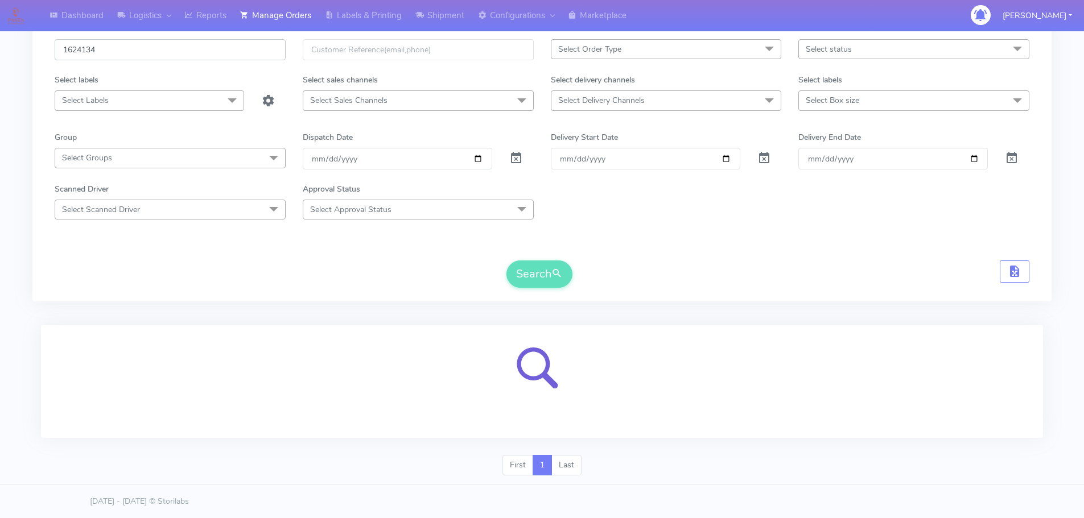
scroll to position [70, 0]
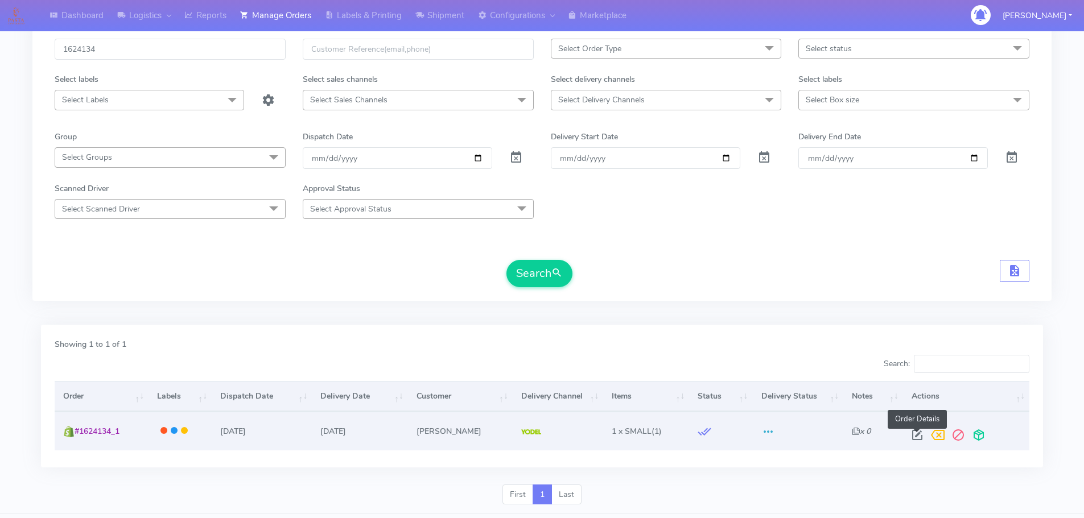
click at [915, 432] on span at bounding box center [917, 437] width 20 height 11
select select "5"
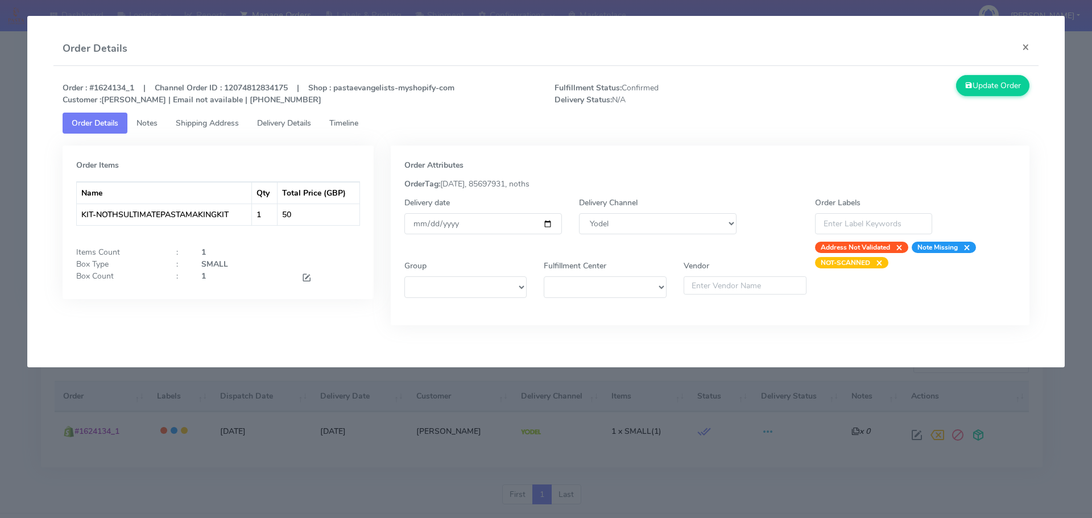
click at [368, 117] on link "Timeline" at bounding box center [343, 123] width 47 height 21
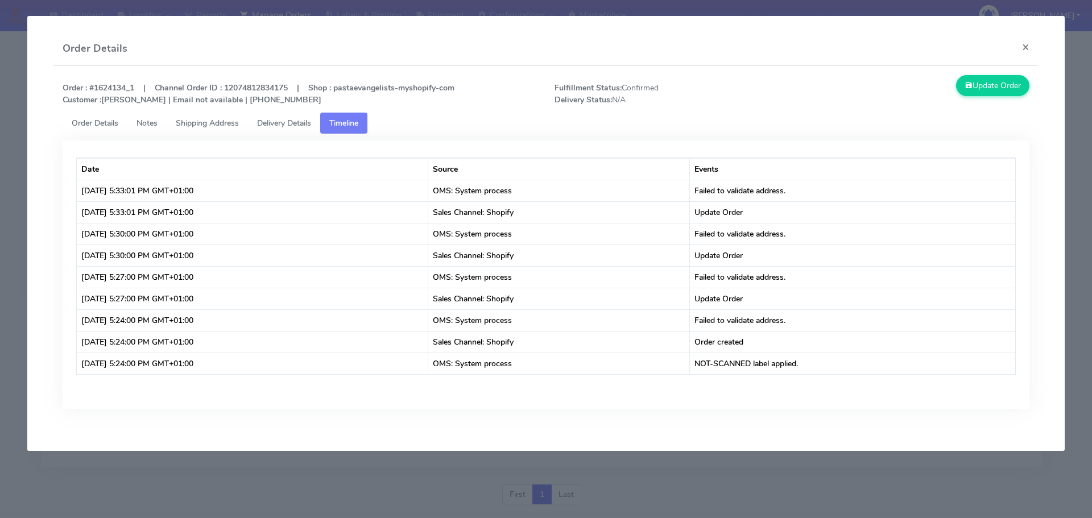
drag, startPoint x: 0, startPoint y: 180, endPoint x: 41, endPoint y: 181, distance: 41.0
click at [0, 180] on modal-container "Order Details × Order : #1624134_1 | Channel Order ID : 12074812834175 | Shop :…" at bounding box center [546, 259] width 1092 height 518
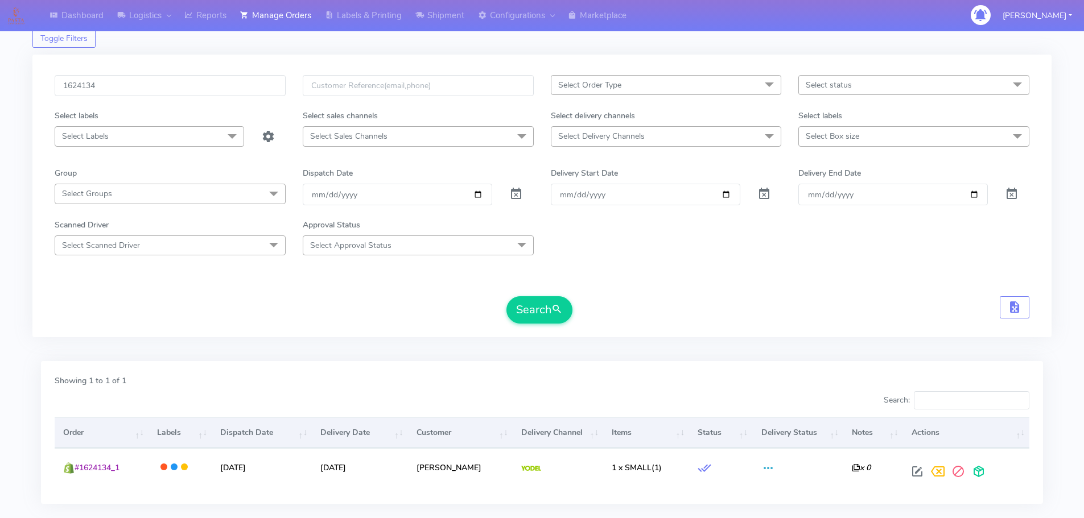
scroll to position [13, 0]
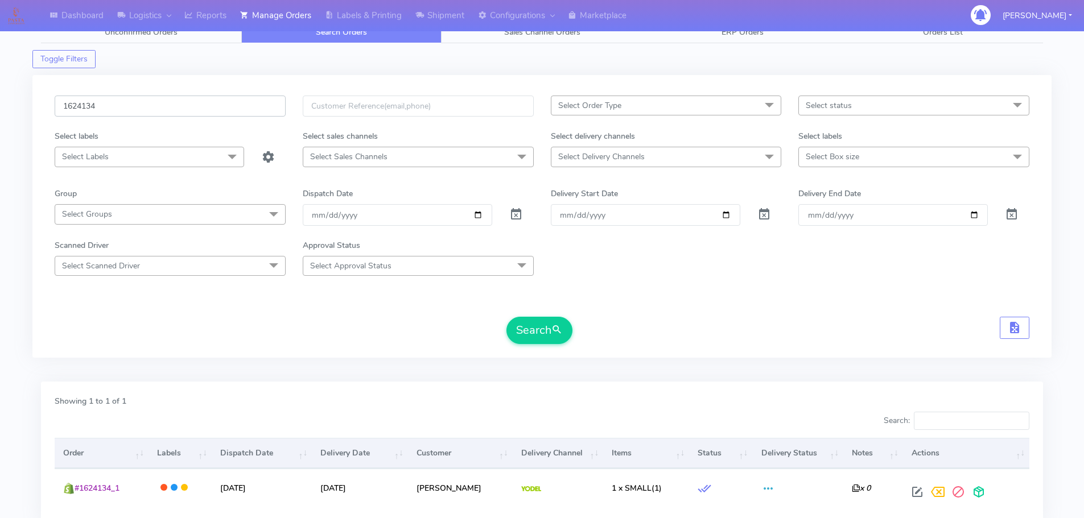
click at [214, 107] on input "1624134" at bounding box center [170, 106] width 231 height 21
paste input "5515"
type input "1625515"
click at [506, 317] on button "Search" at bounding box center [539, 330] width 66 height 27
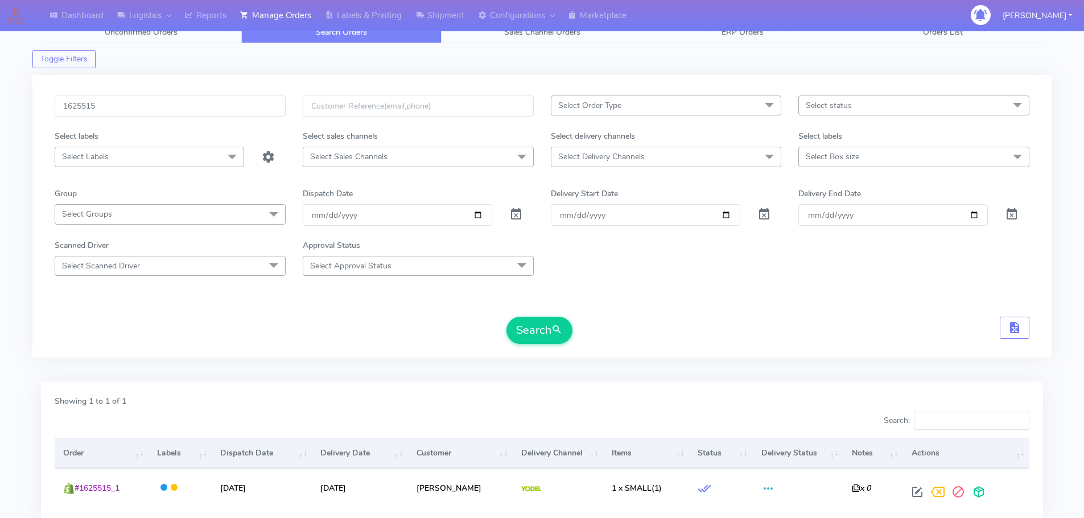
drag, startPoint x: 920, startPoint y: 339, endPoint x: 871, endPoint y: 375, distance: 61.4
click at [920, 339] on div "Search" at bounding box center [542, 330] width 975 height 27
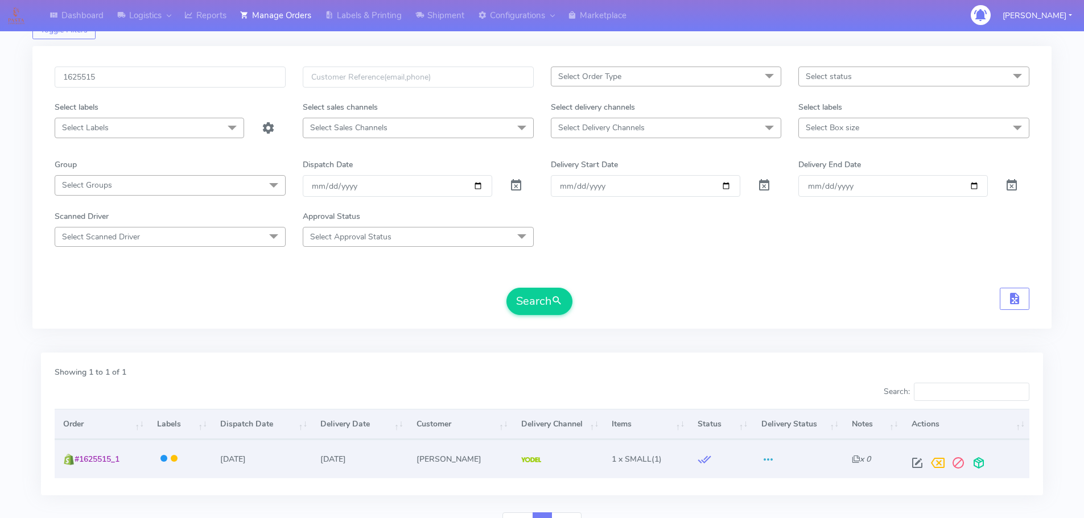
scroll to position [100, 0]
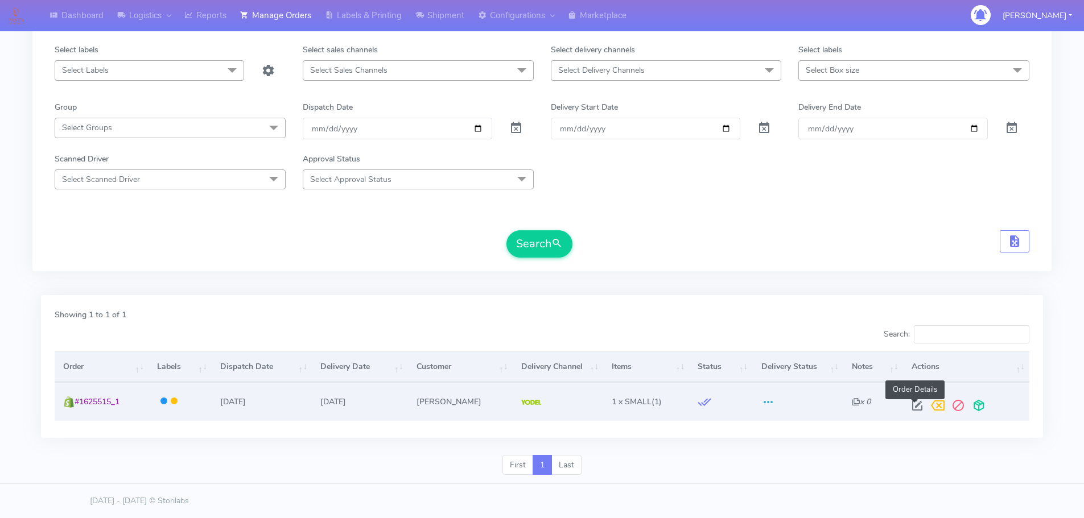
click at [915, 404] on span at bounding box center [917, 408] width 20 height 11
select select "5"
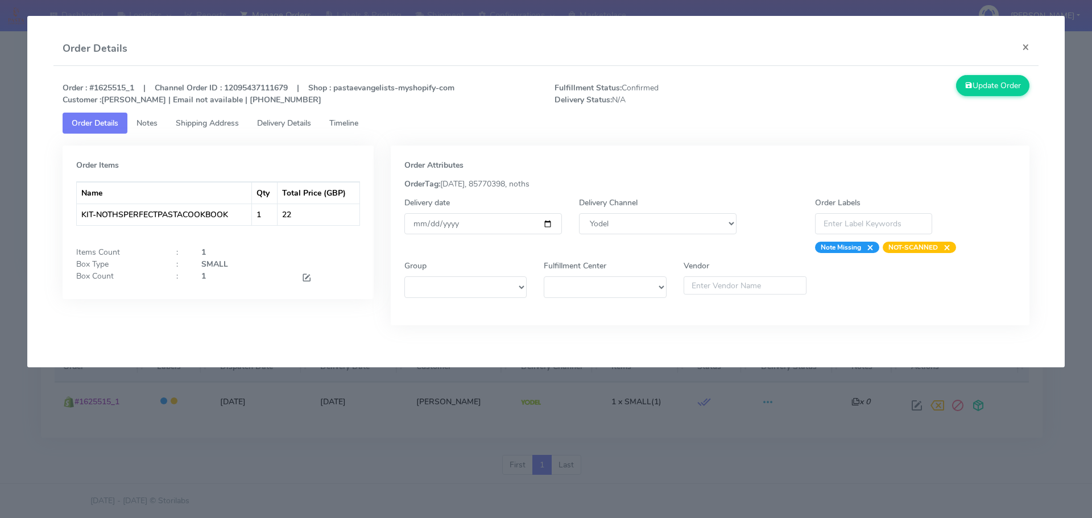
click at [357, 120] on span "Timeline" at bounding box center [343, 123] width 29 height 11
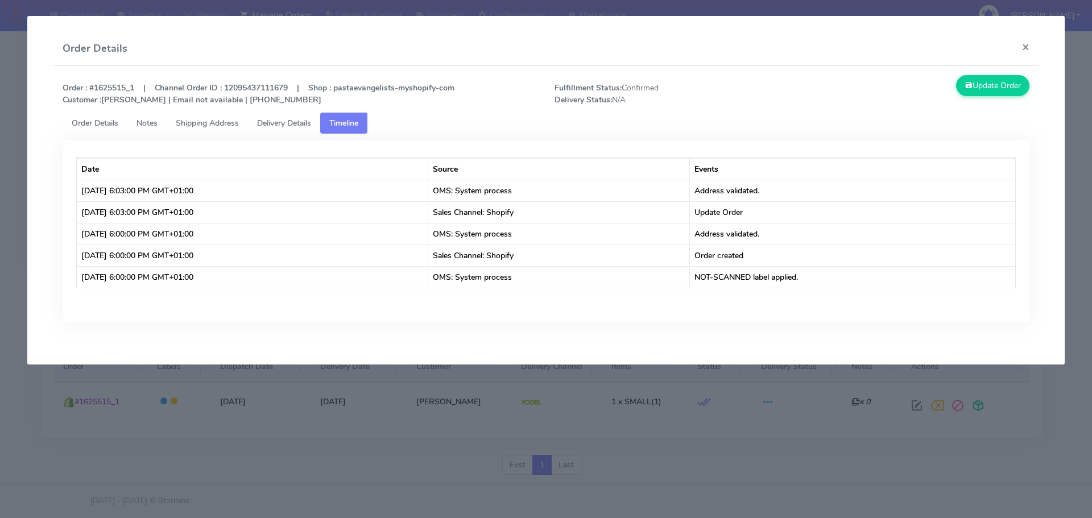
click at [95, 121] on span "Order Details" at bounding box center [95, 123] width 47 height 11
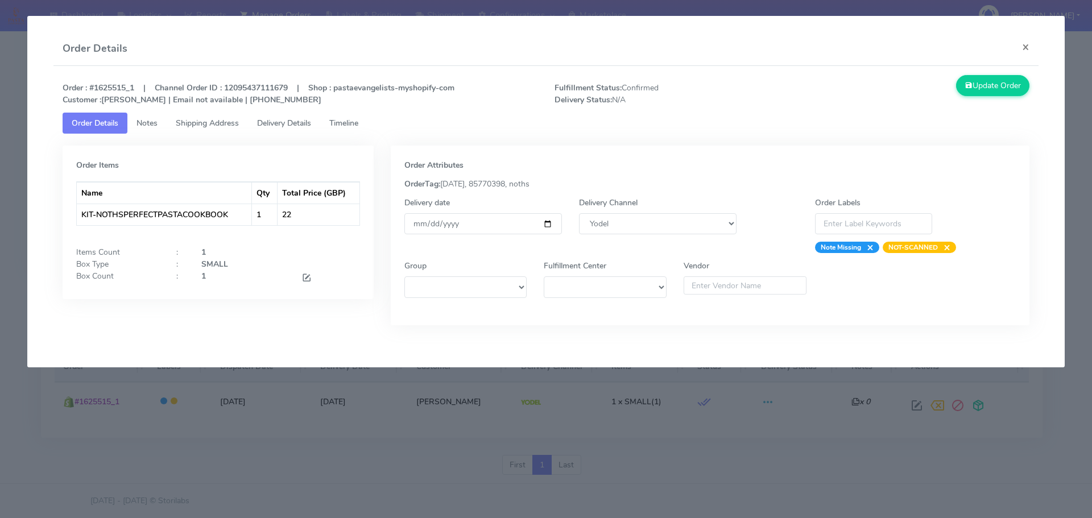
click at [447, 403] on modal-container "Order Details × Order : #1625515_1 | Channel Order ID : 12095437111679 | Shop :…" at bounding box center [546, 259] width 1092 height 518
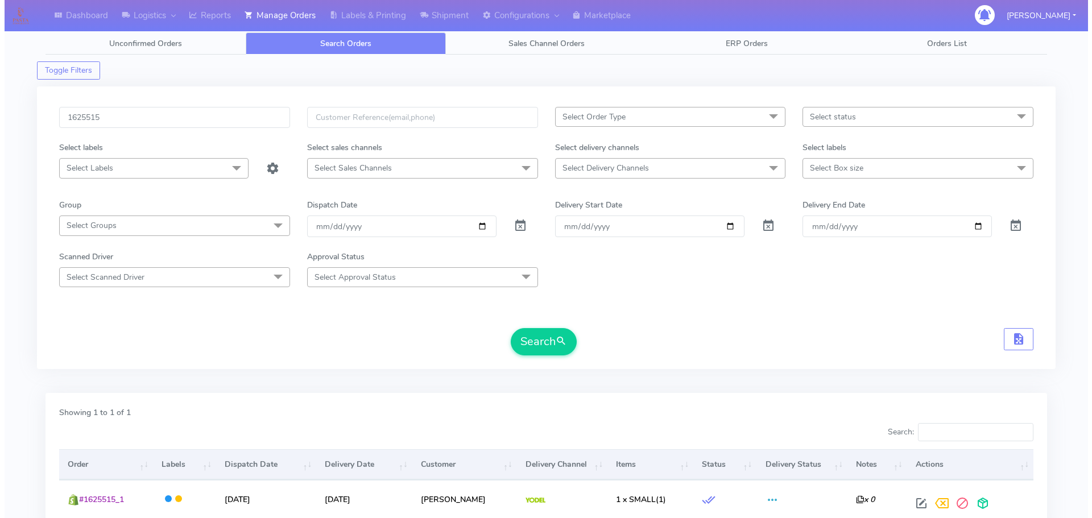
scroll to position [0, 0]
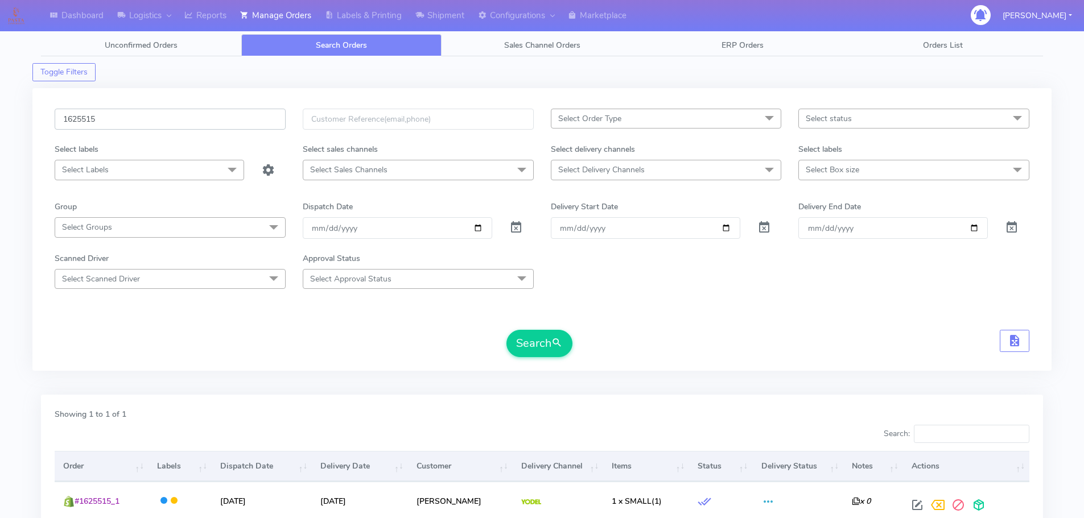
click at [236, 115] on input "1625515" at bounding box center [170, 119] width 231 height 21
paste input "18924"
type input "1618924"
click at [506, 330] on button "Search" at bounding box center [539, 343] width 66 height 27
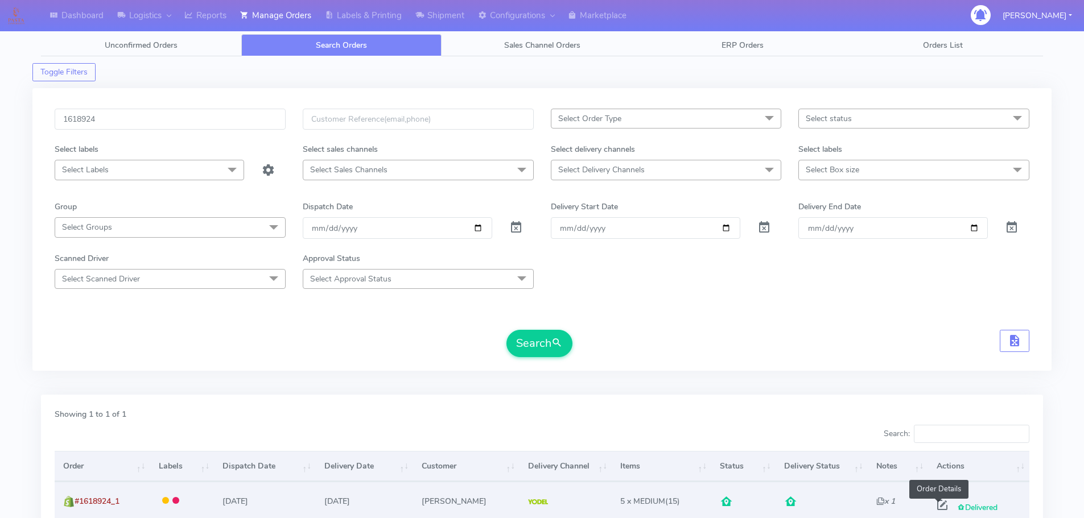
click at [941, 507] on span at bounding box center [942, 507] width 20 height 11
select select "5"
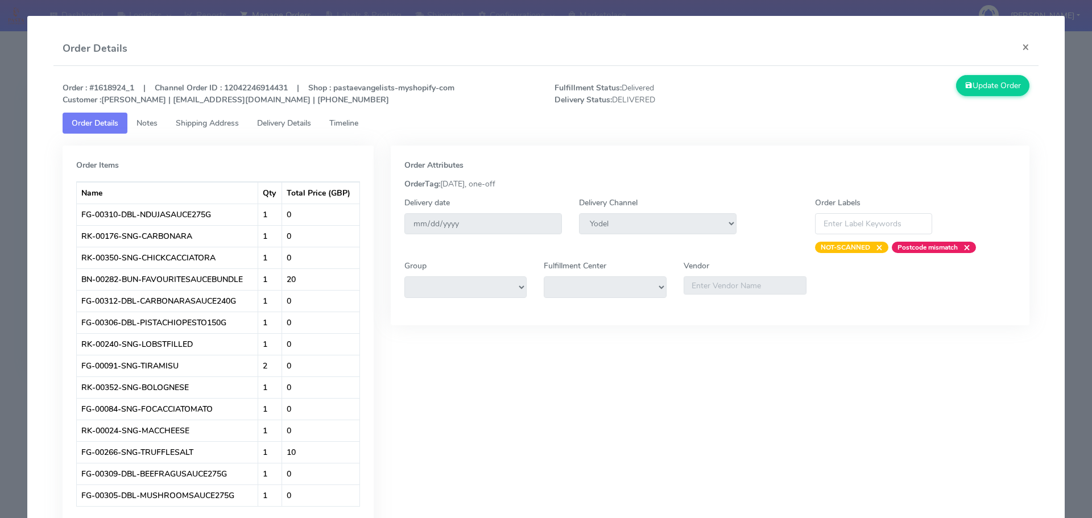
click at [302, 121] on span "Delivery Details" at bounding box center [284, 123] width 54 height 11
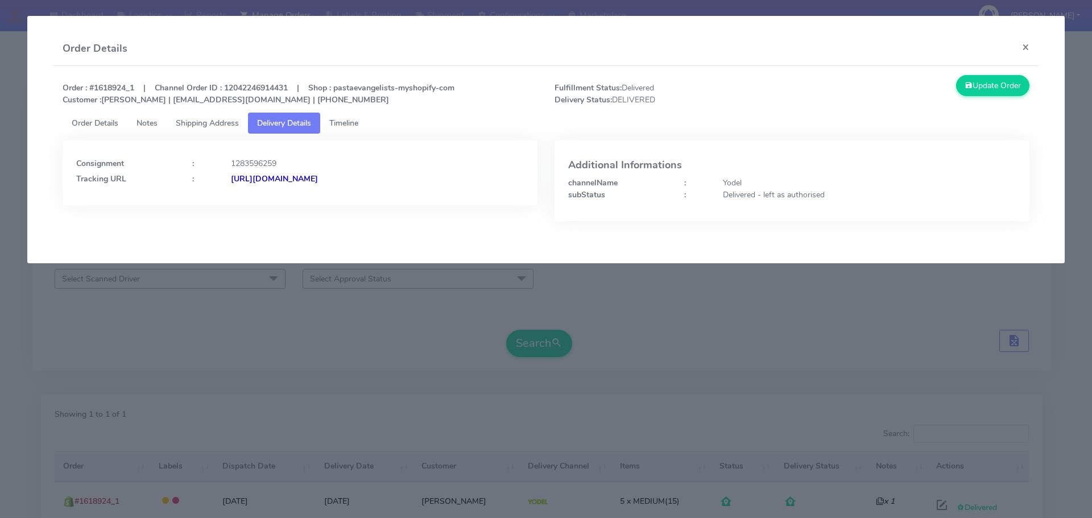
click at [108, 122] on span "Order Details" at bounding box center [95, 123] width 47 height 11
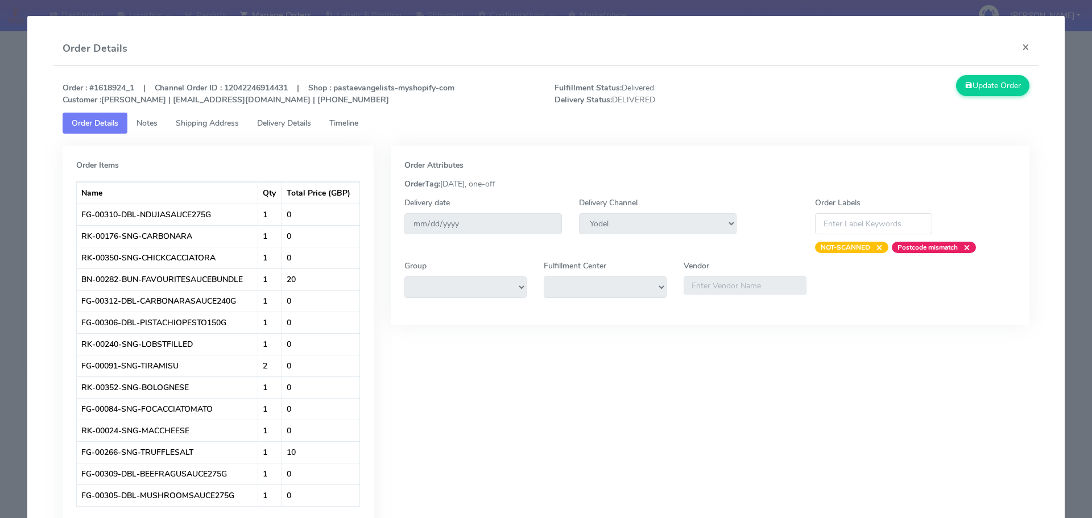
click at [302, 117] on link "Delivery Details" at bounding box center [284, 123] width 72 height 21
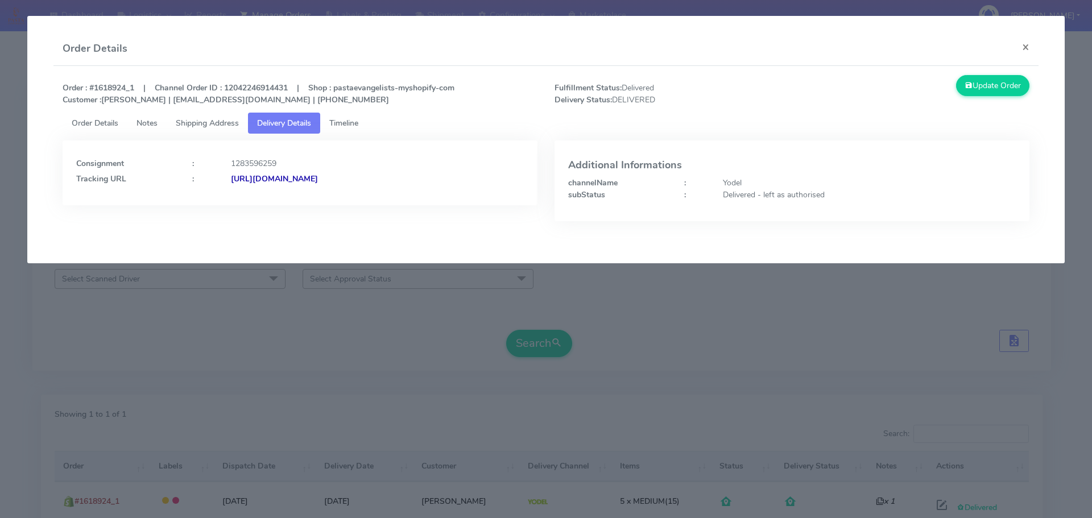
drag, startPoint x: 452, startPoint y: 186, endPoint x: 353, endPoint y: 197, distance: 99.6
click at [353, 197] on div "Consignment : 1283596259 Tracking URL : [URL][DOMAIN_NAME]" at bounding box center [300, 173] width 475 height 65
copy strong "JJD0002249960892680"
click at [85, 329] on modal-container "Order Details × Order : #1618924_1 | Channel Order ID : 12042246914431 | Shop :…" at bounding box center [546, 259] width 1092 height 518
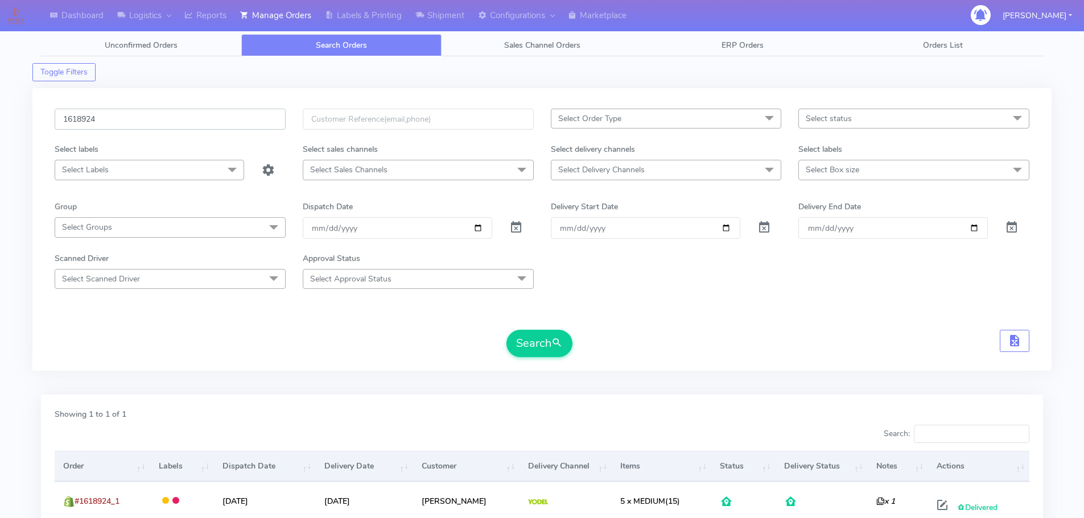
click at [221, 115] on input "1618924" at bounding box center [170, 119] width 231 height 21
paste input "22159"
click at [506, 330] on button "Search" at bounding box center [539, 343] width 66 height 27
click at [221, 113] on input "1622159" at bounding box center [170, 119] width 231 height 21
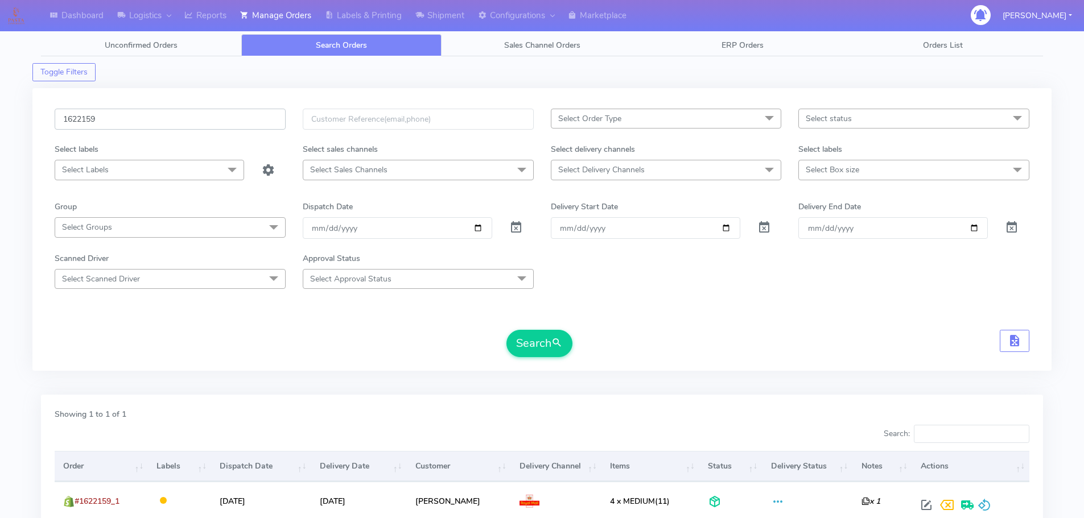
click at [221, 113] on input "1622159" at bounding box center [170, 119] width 231 height 21
paste input "15010"
type input "1615010"
click at [506, 330] on button "Search" at bounding box center [539, 343] width 66 height 27
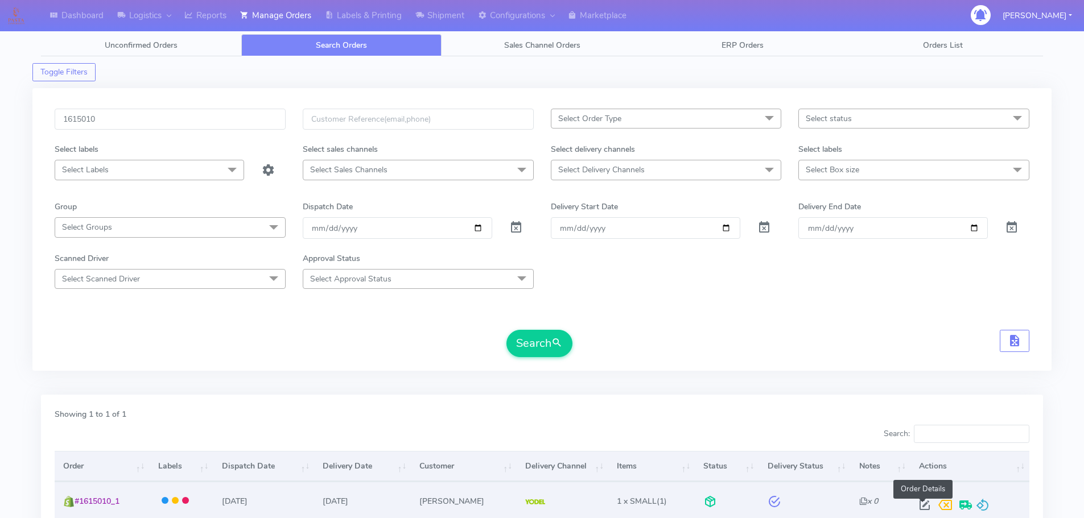
click at [923, 502] on span at bounding box center [924, 507] width 20 height 11
select select "5"
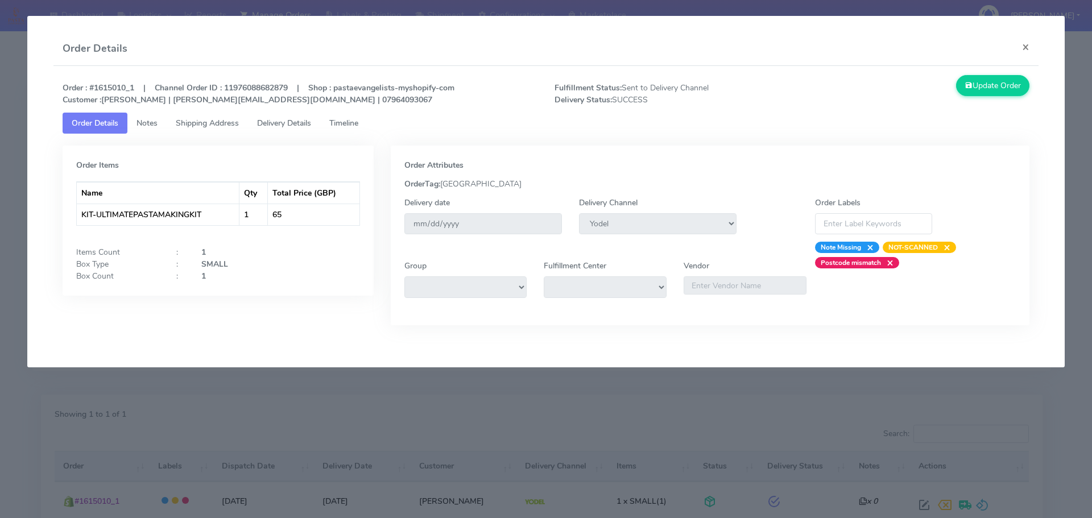
click at [303, 128] on span "Delivery Details" at bounding box center [284, 123] width 54 height 11
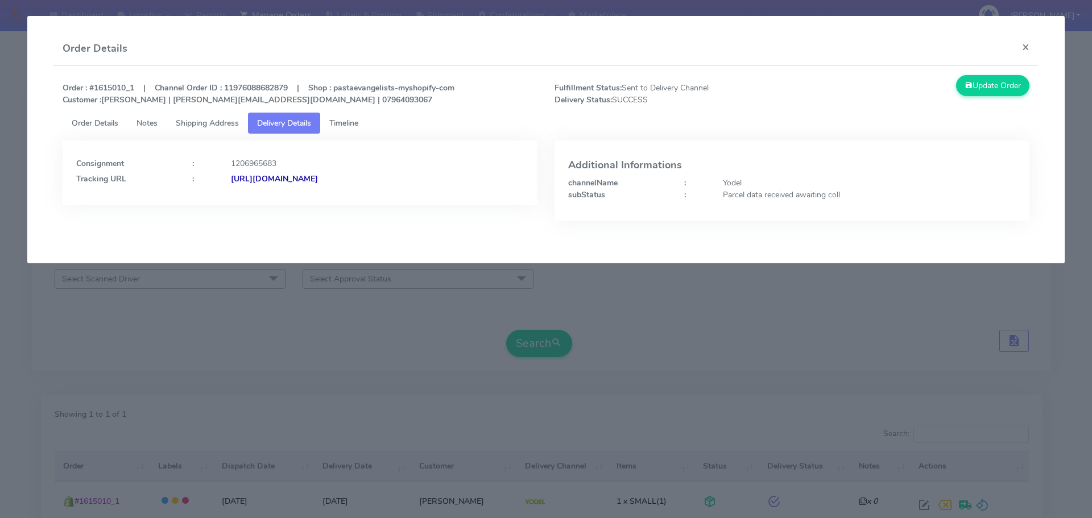
click at [422, 283] on modal-container "Order Details × Order : #1615010_1 | Channel Order ID : 11976088682879 | Shop :…" at bounding box center [546, 259] width 1092 height 518
